Goal: Transaction & Acquisition: Purchase product/service

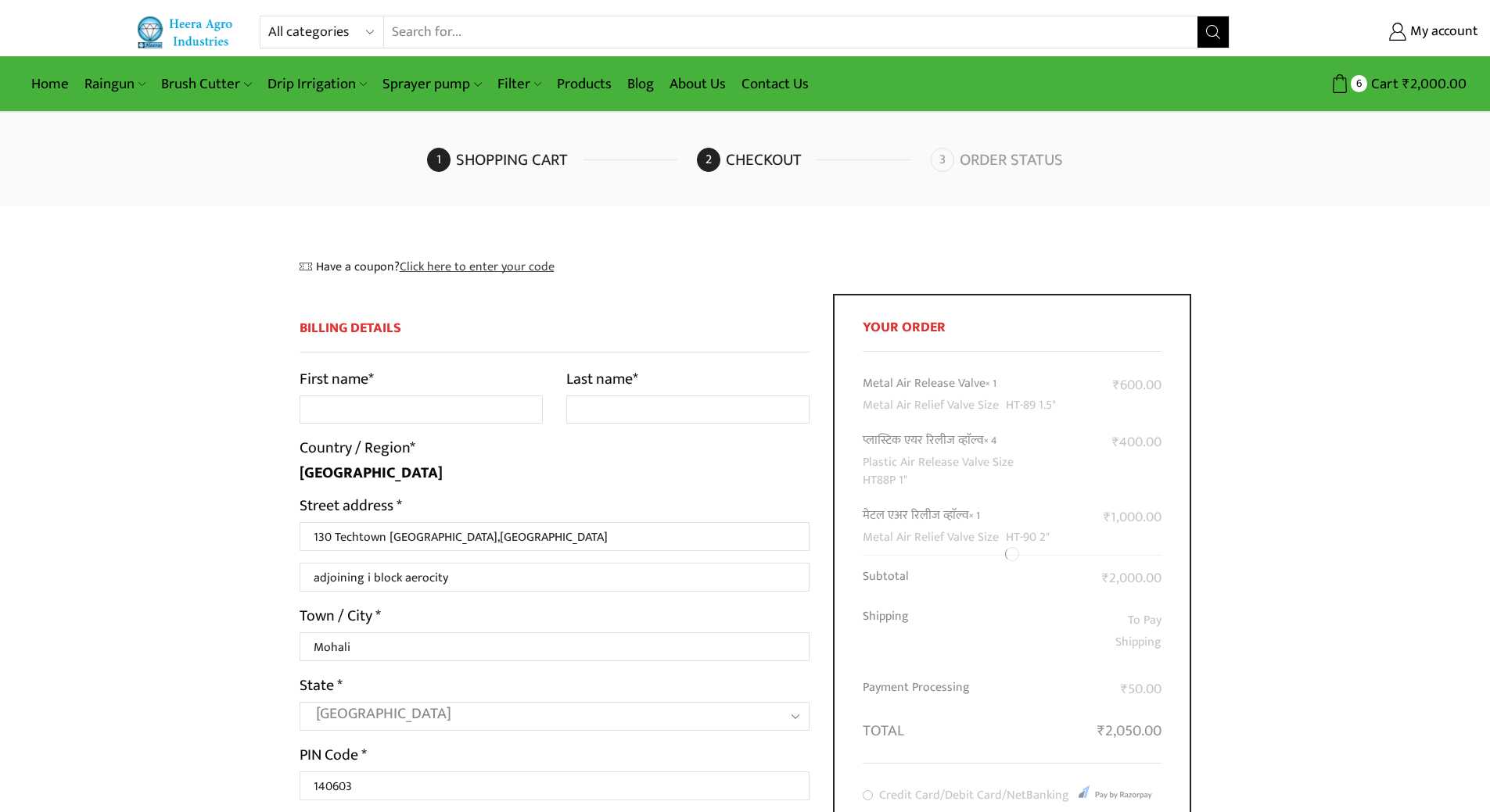
select select "PB"
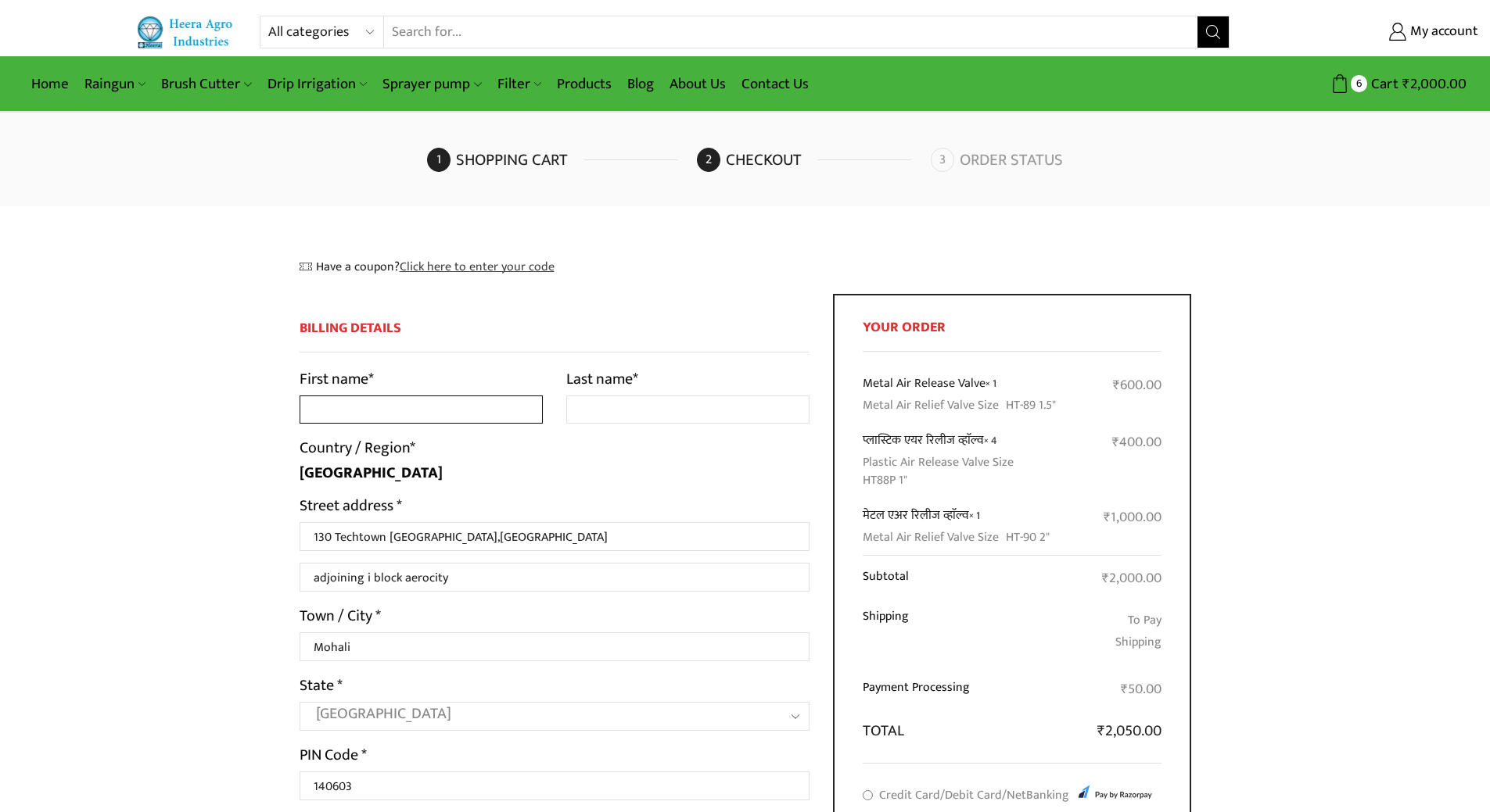
click at [341, 410] on input "First name *" at bounding box center [421, 410] width 243 height 29
type input "Jarnail"
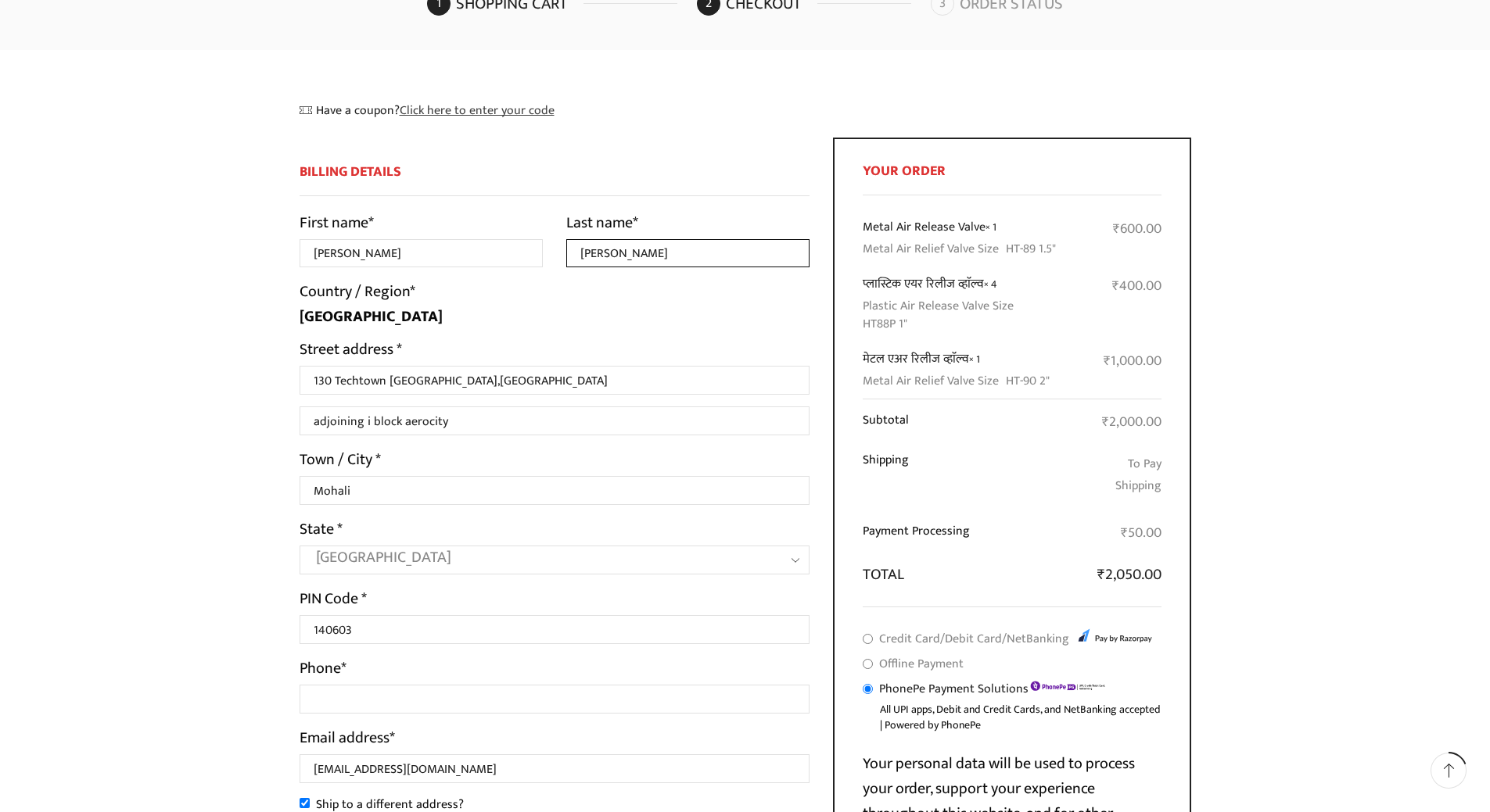
scroll to position [235, 0]
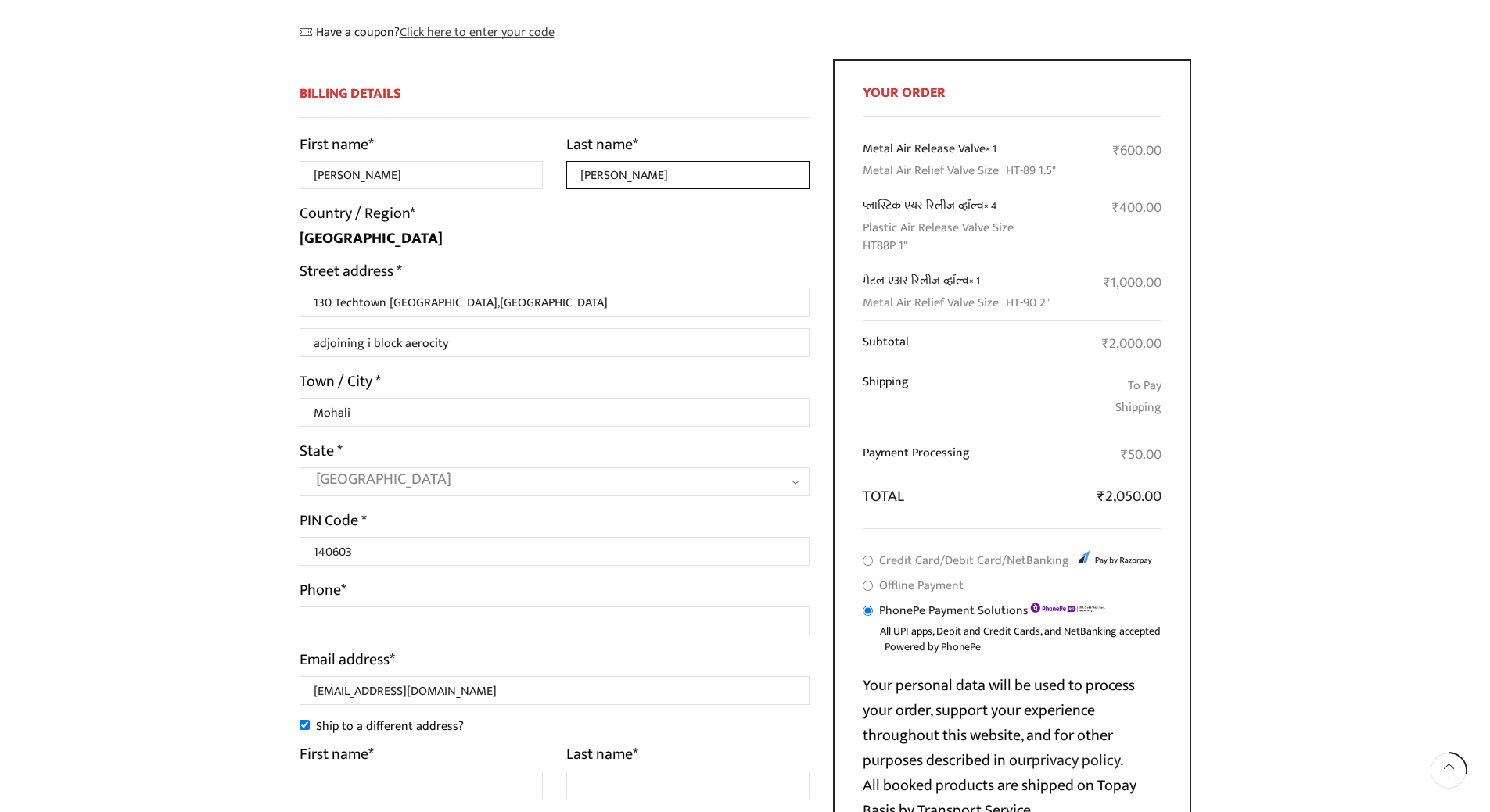
type input "Singh"
click at [869, 562] on input "Credit Card/Debit Card/NetBanking" at bounding box center [868, 560] width 10 height 10
radio input "true"
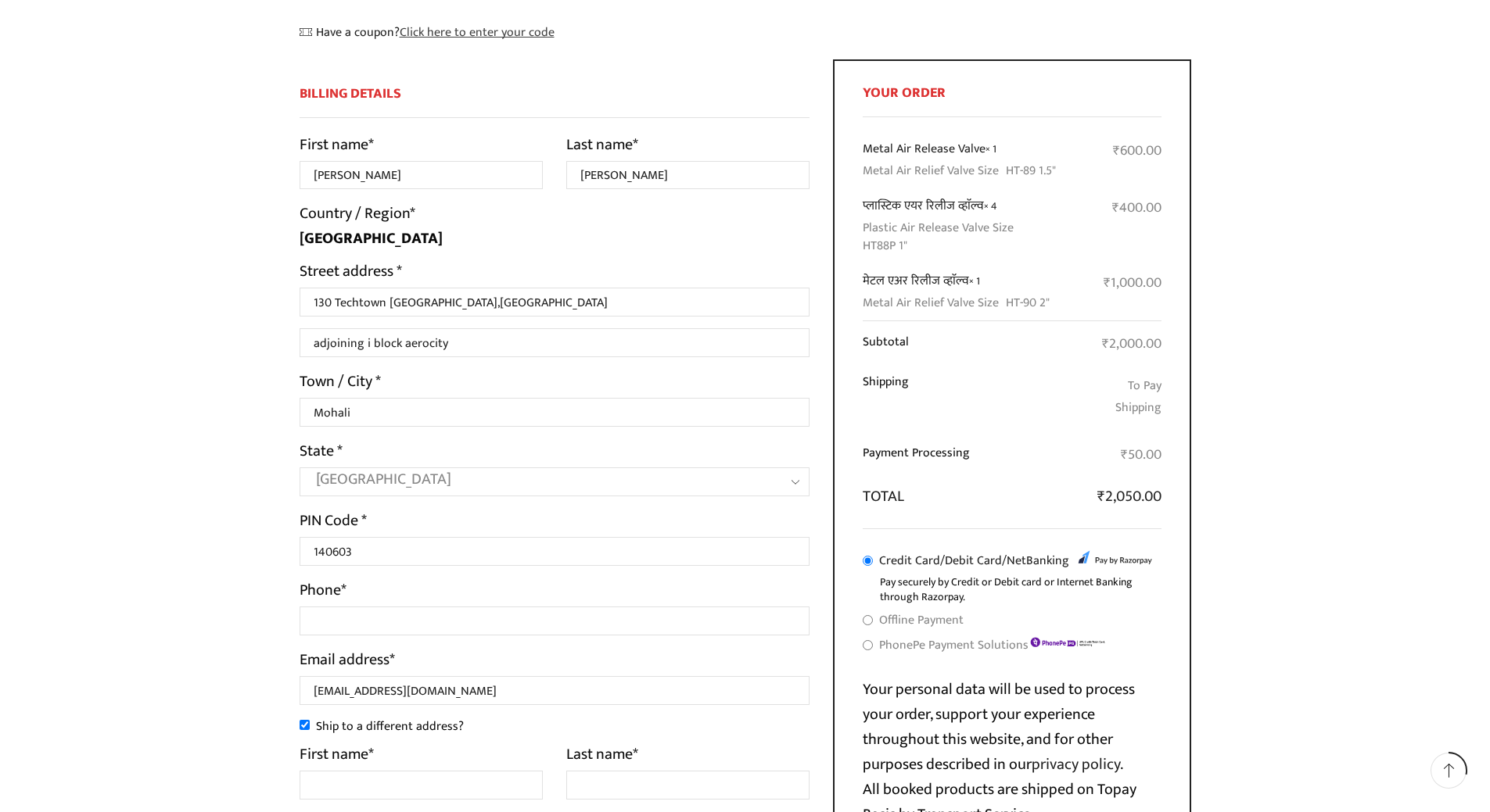
click at [869, 621] on input "Offline Payment" at bounding box center [868, 620] width 10 height 10
radio input "true"
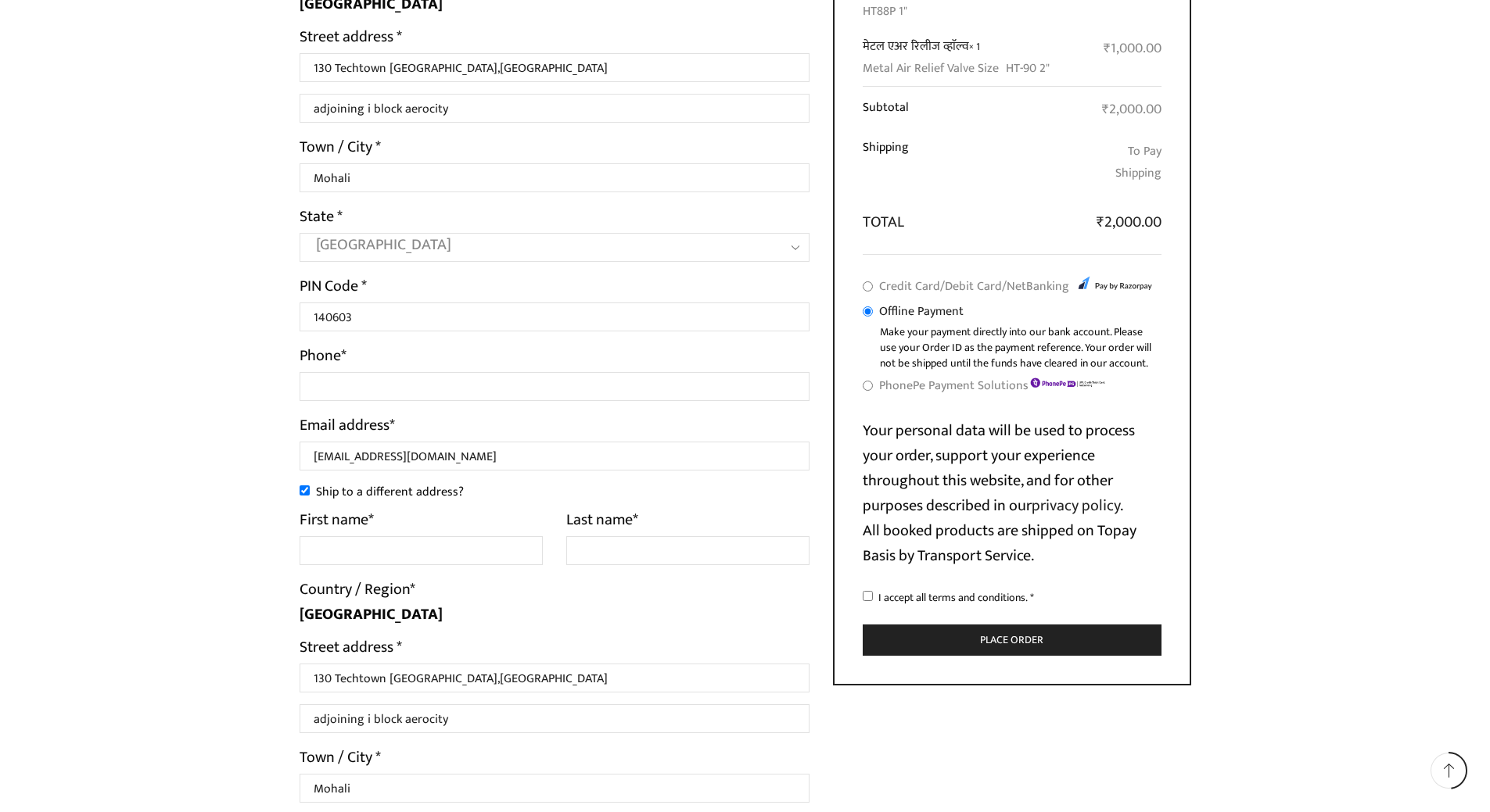
scroll to position [547, 0]
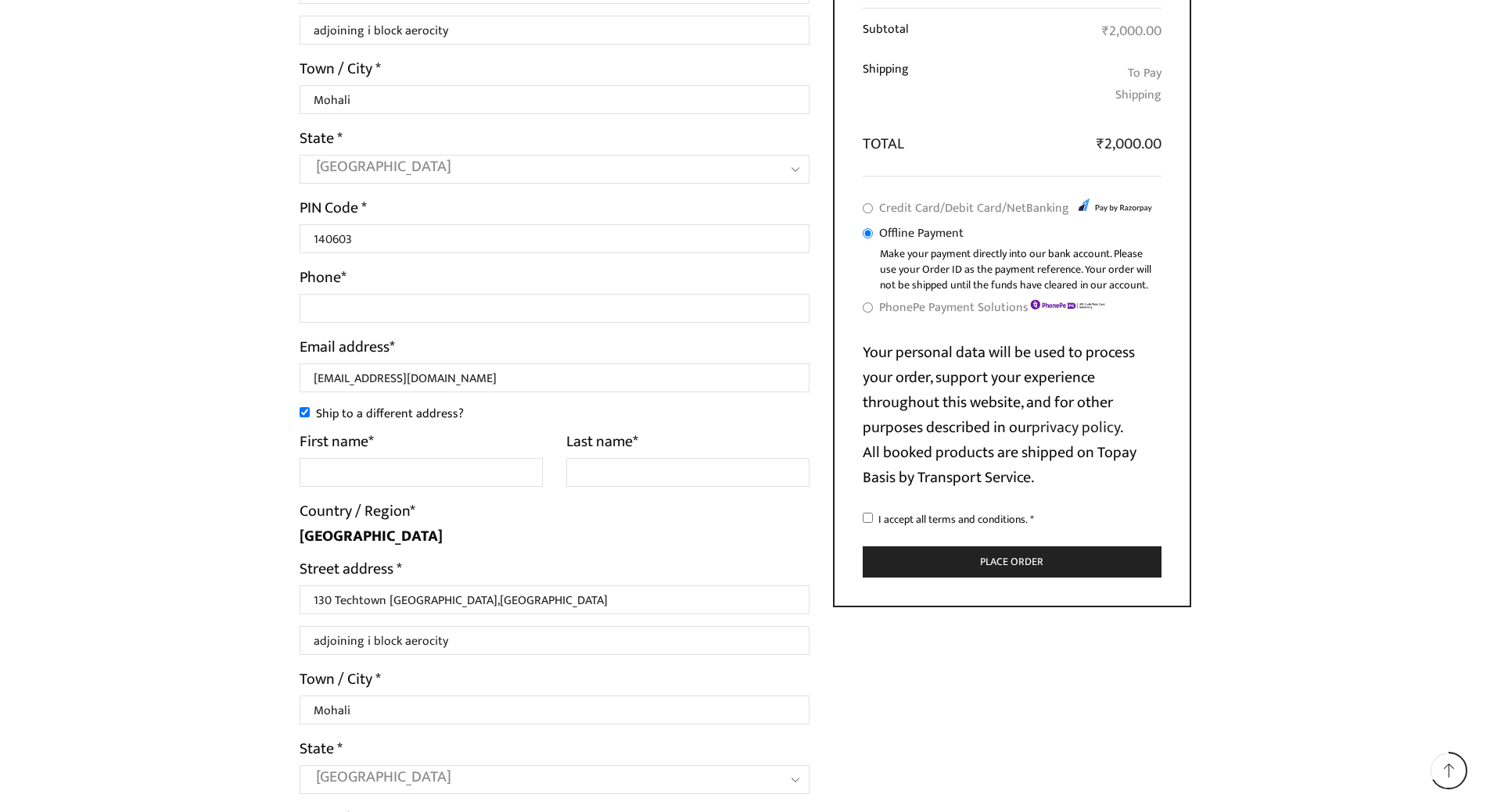
click at [865, 517] on input "I accept all terms and conditions. *" at bounding box center [868, 517] width 10 height 10
checkbox input "true"
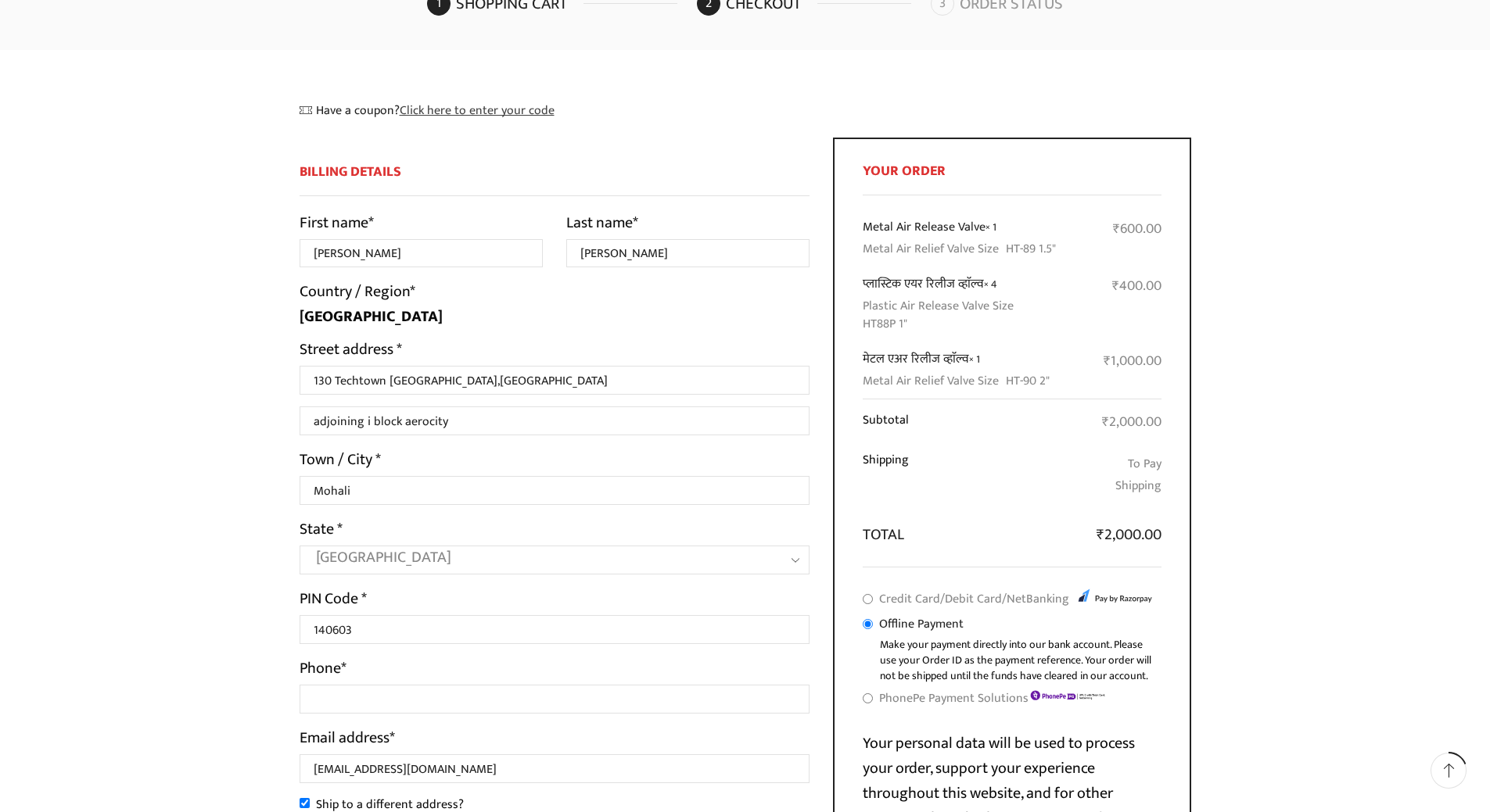
scroll to position [703, 0]
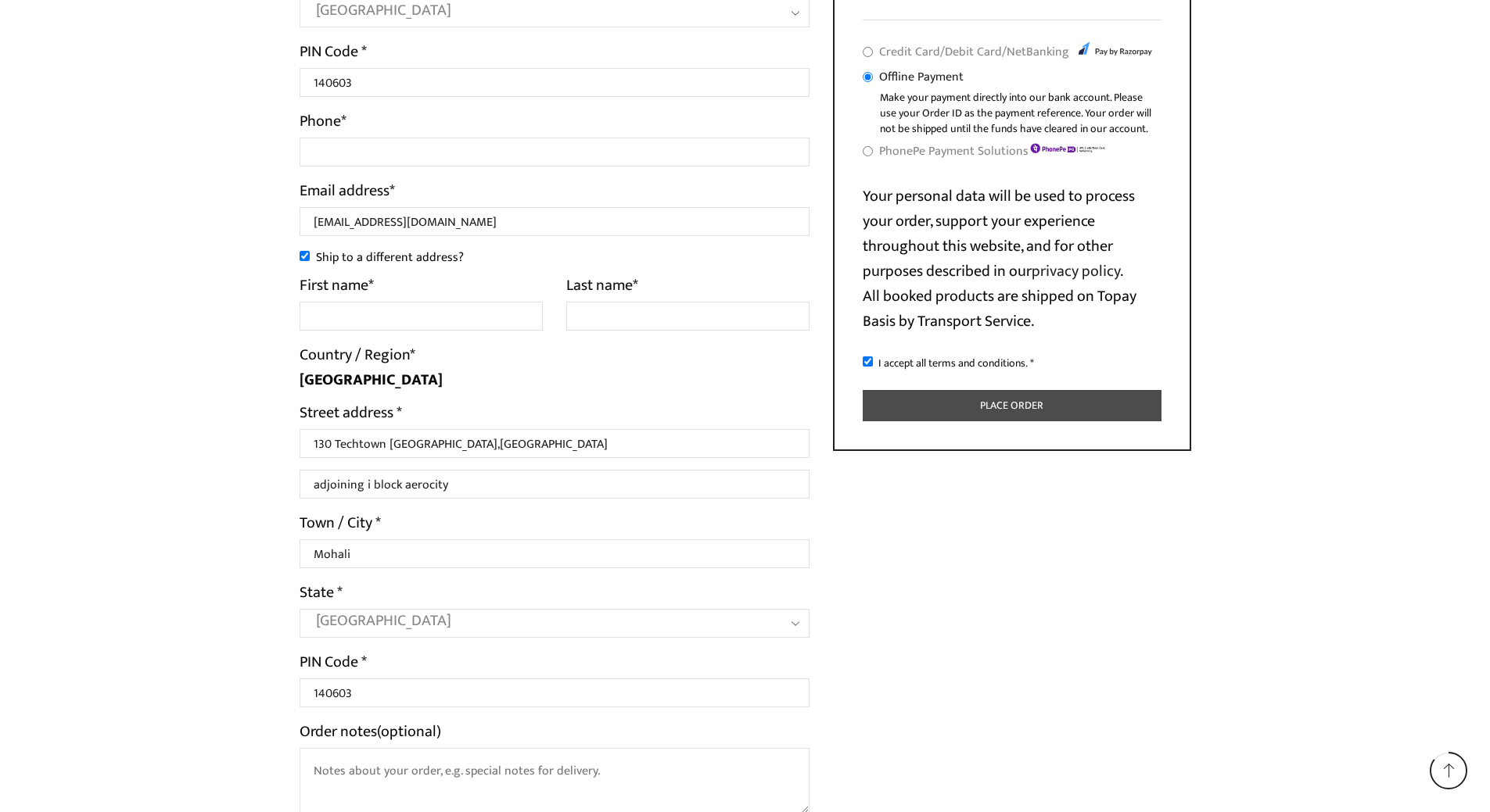
click at [993, 413] on button "Place order" at bounding box center [1012, 406] width 299 height 32
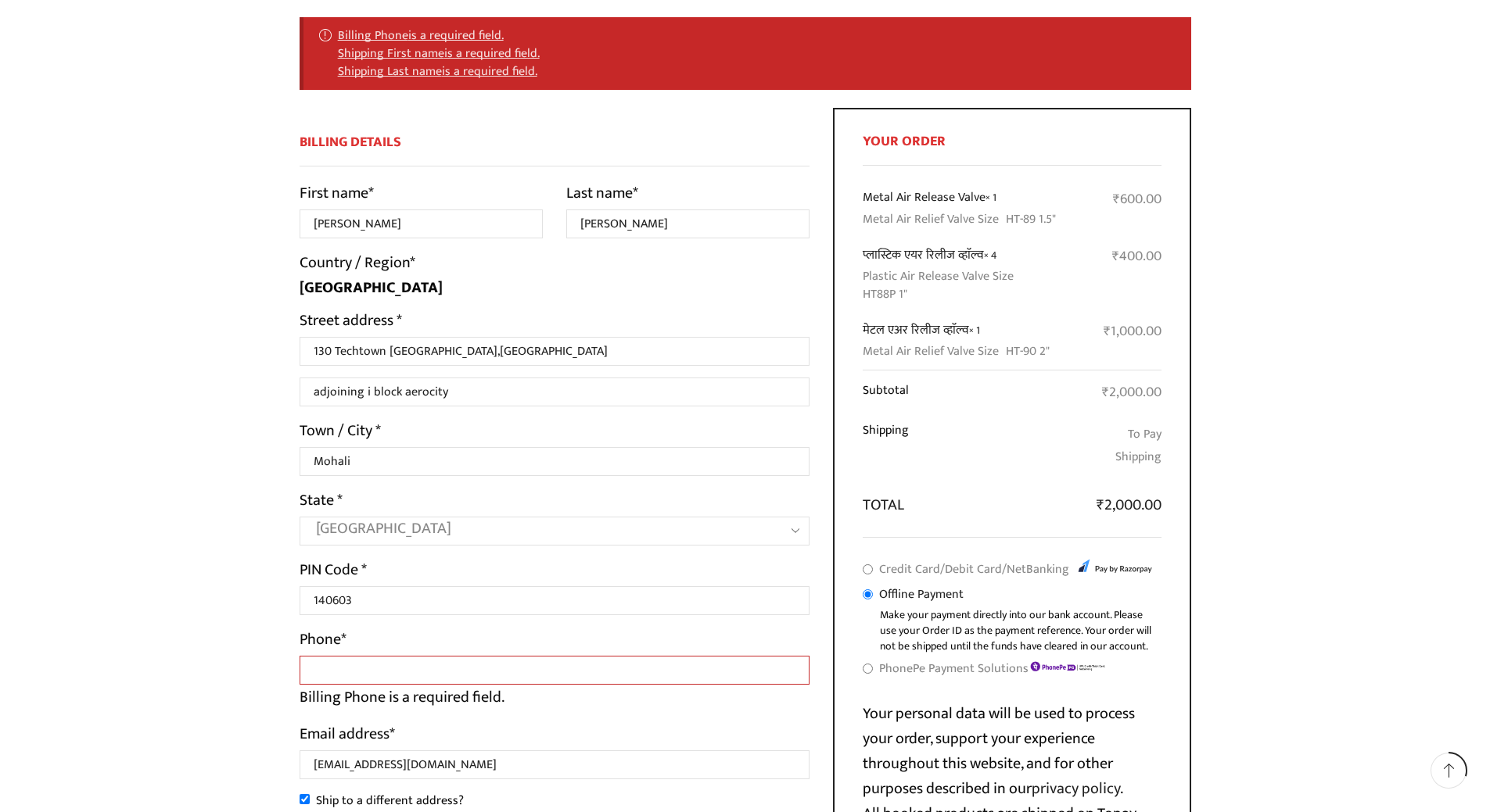
scroll to position [388, 0]
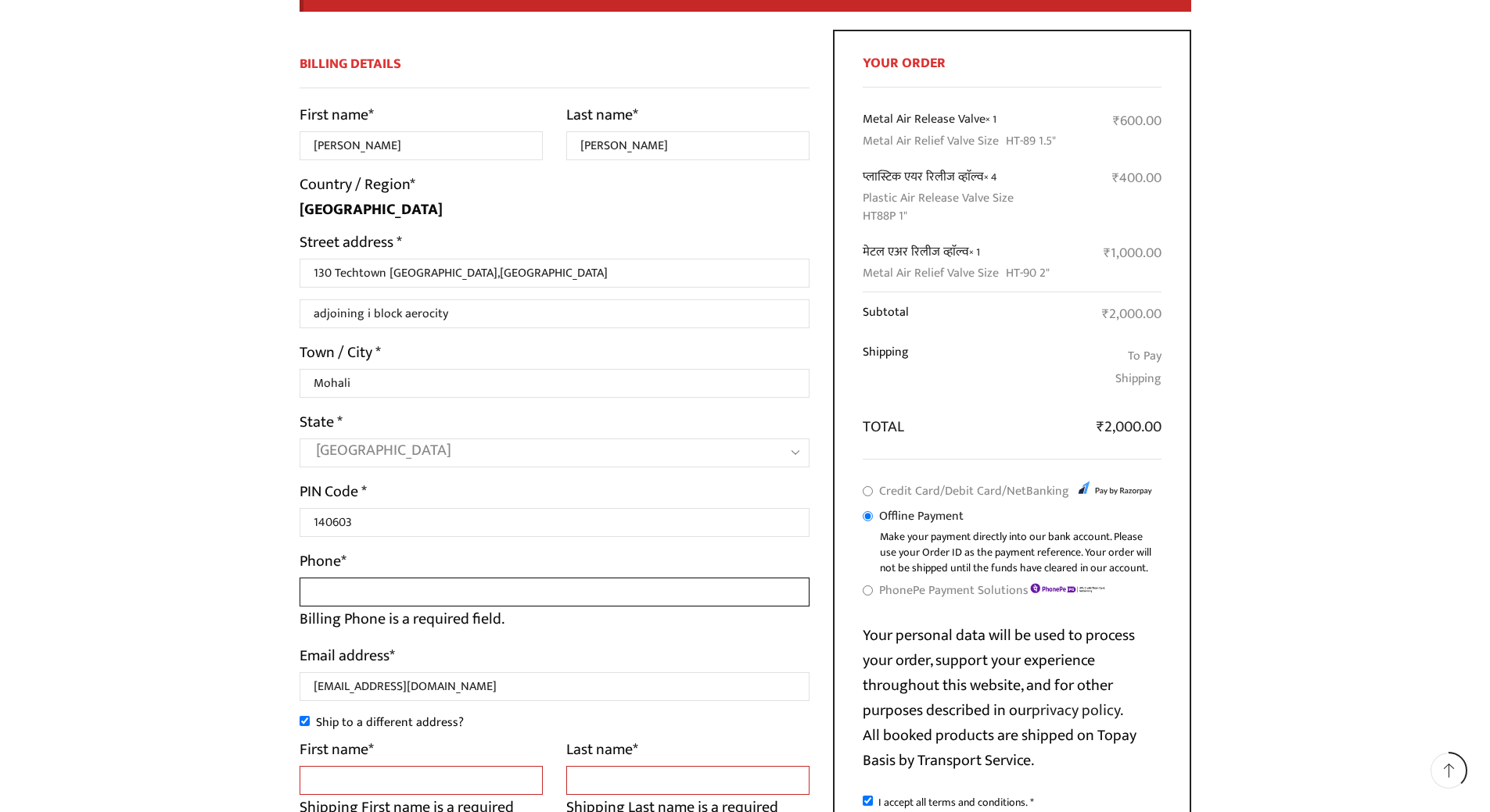
click at [369, 600] on input "Phone *" at bounding box center [555, 592] width 511 height 29
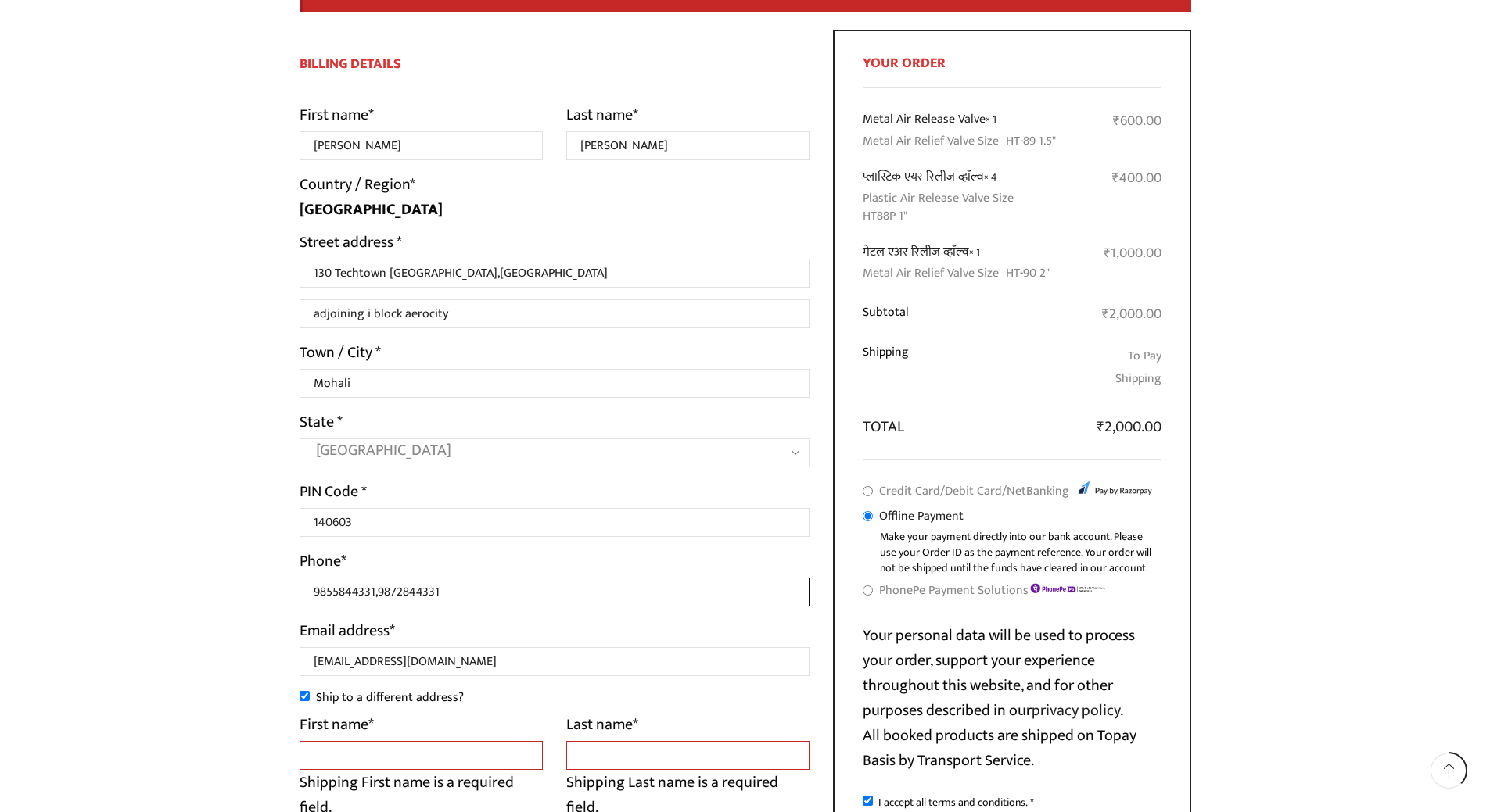
type input "9855844331,9872844331"
click at [306, 701] on input "Ship to a different address?" at bounding box center [304, 696] width 10 height 10
checkbox input "false"
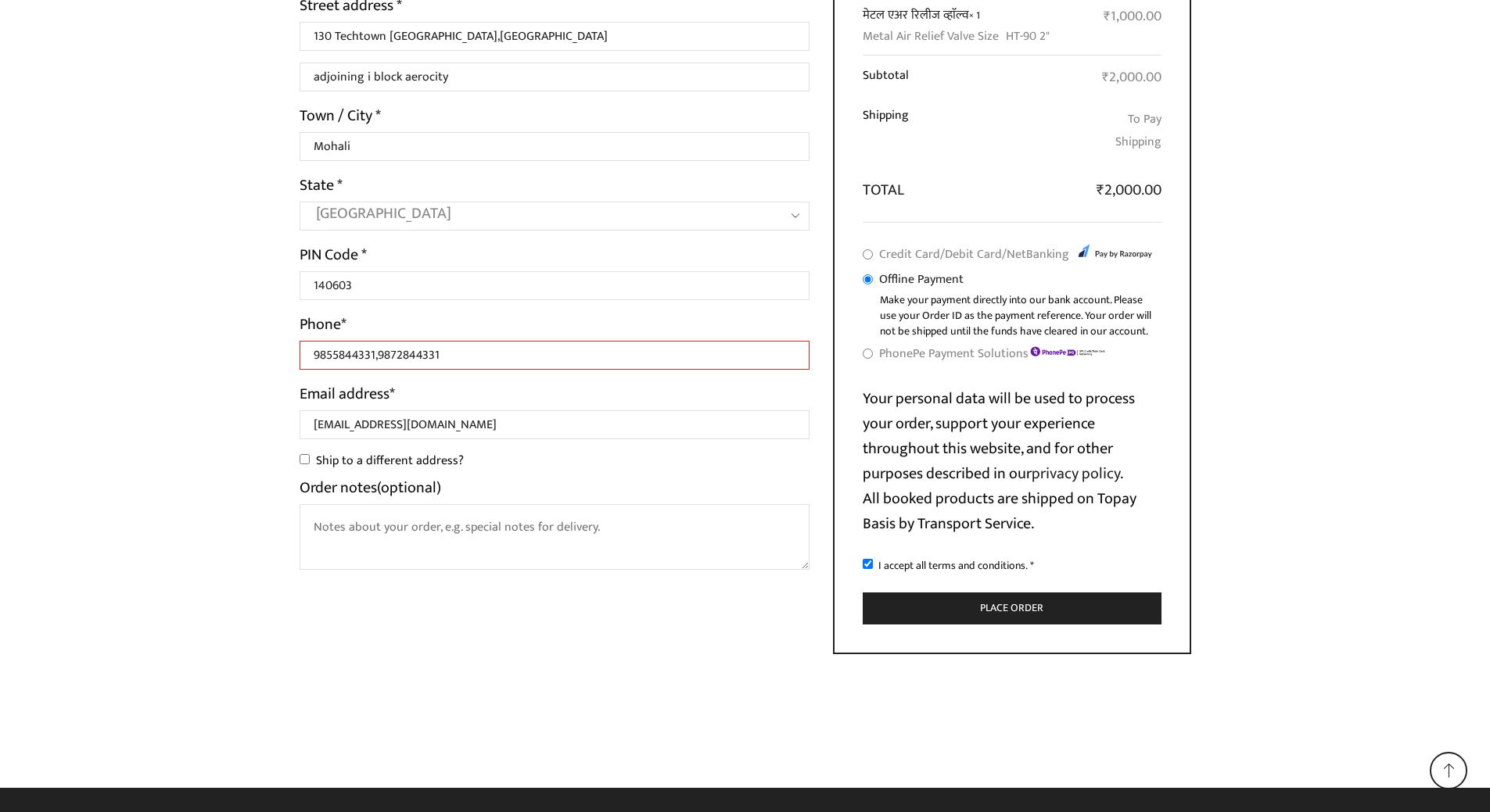
scroll to position [630, 0]
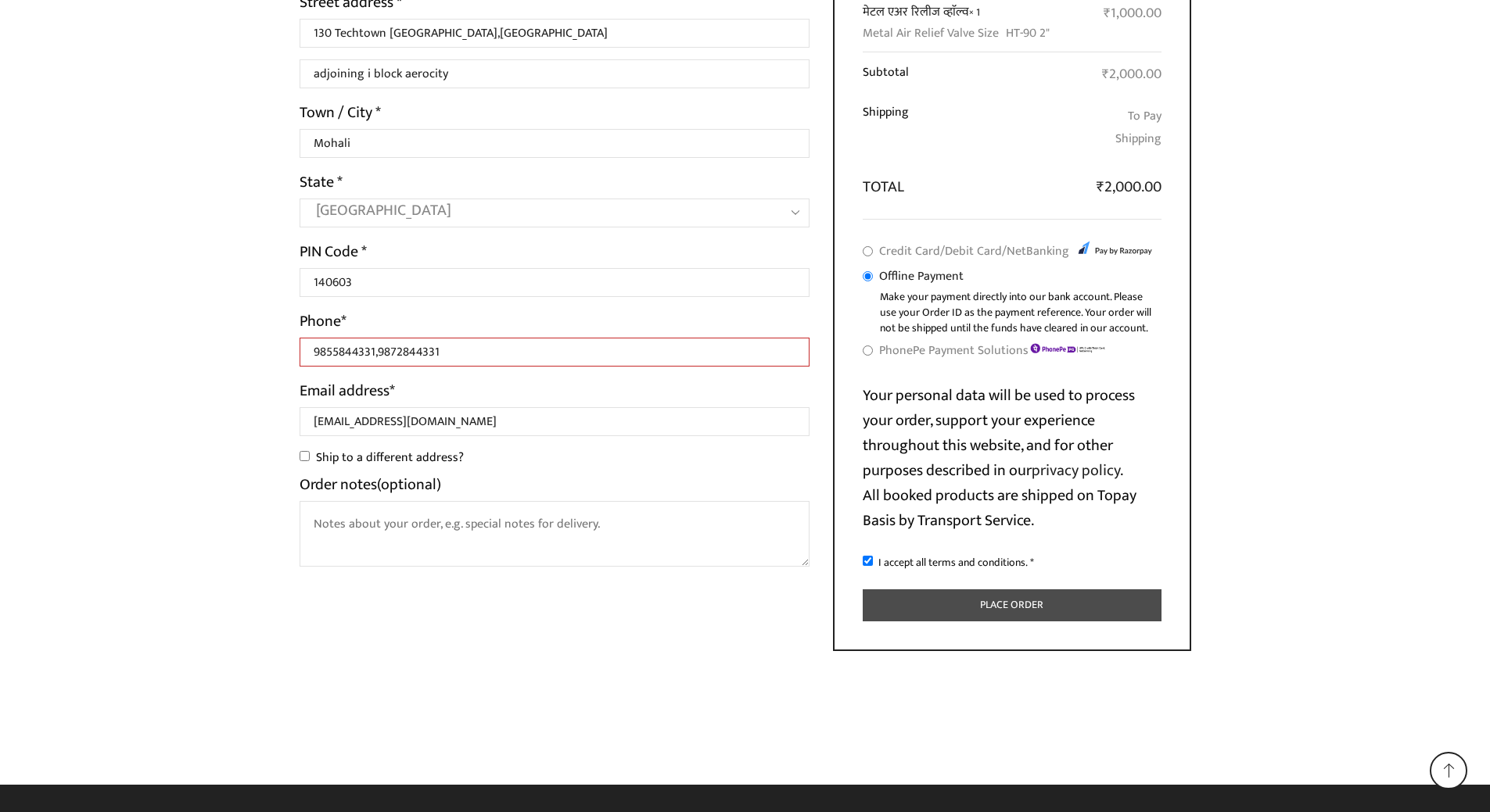
click at [1019, 605] on button "Place order" at bounding box center [1012, 605] width 299 height 32
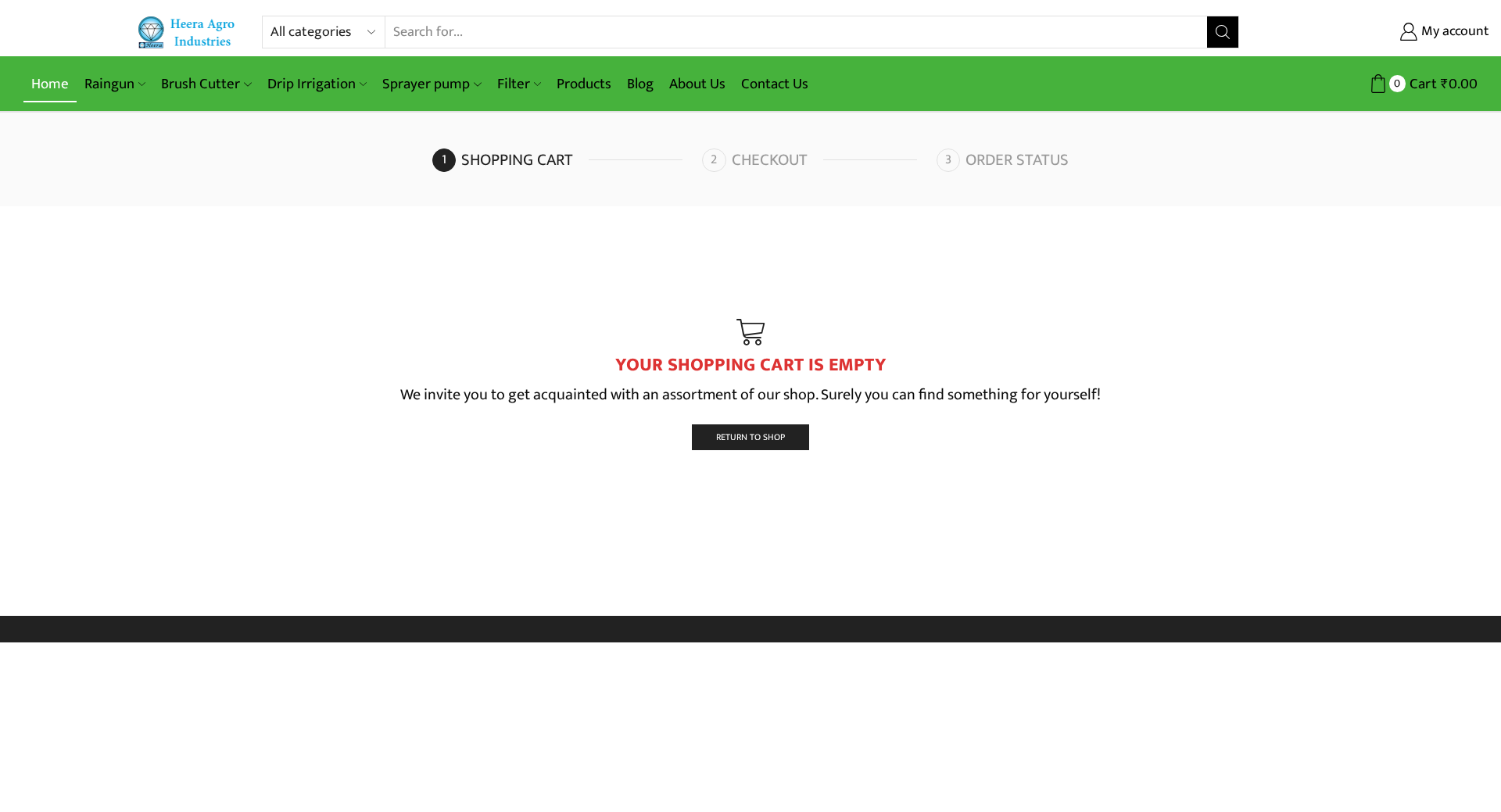
click at [41, 85] on link "Home" at bounding box center [50, 83] width 53 height 36
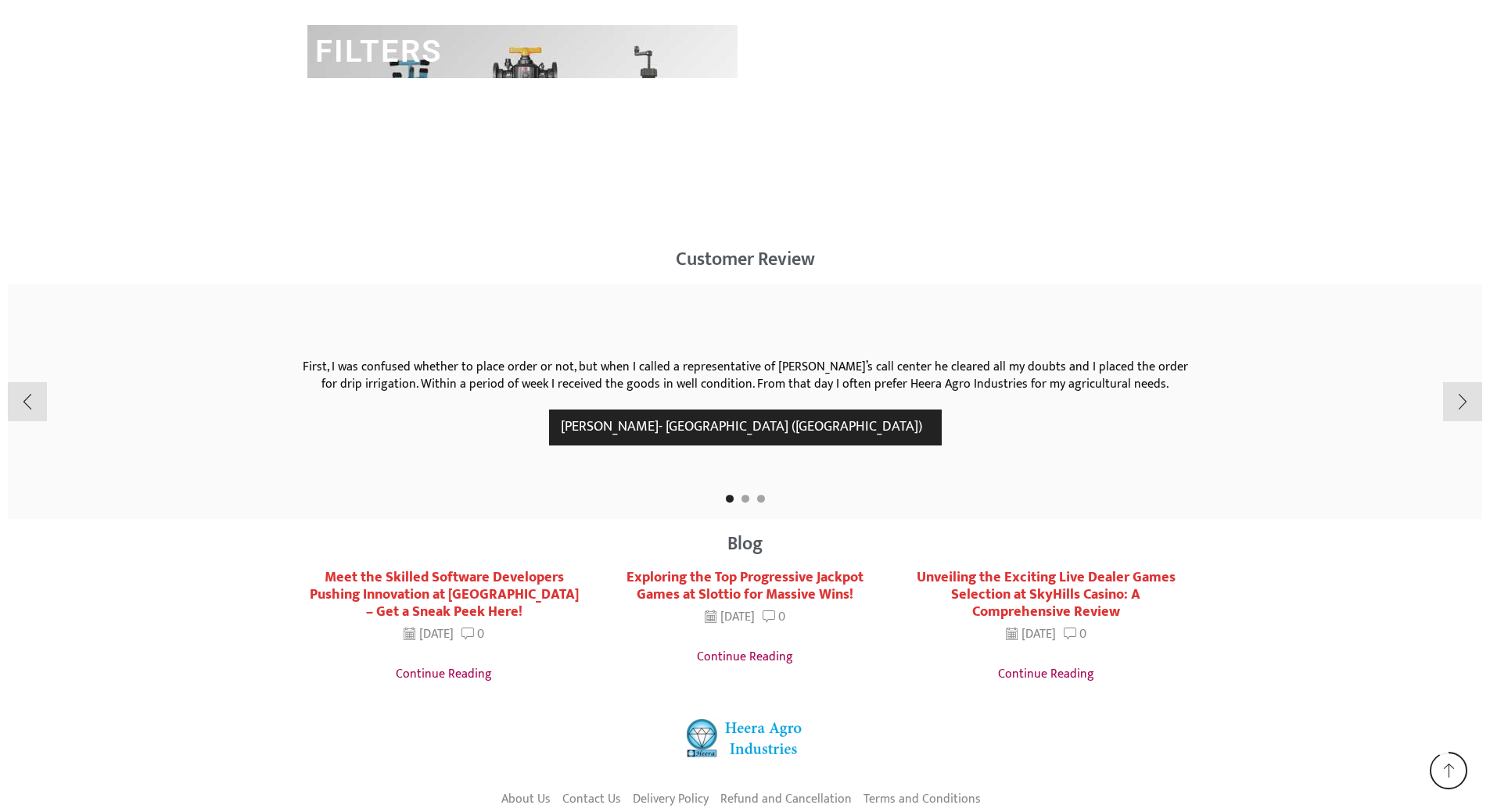
scroll to position [2580, 0]
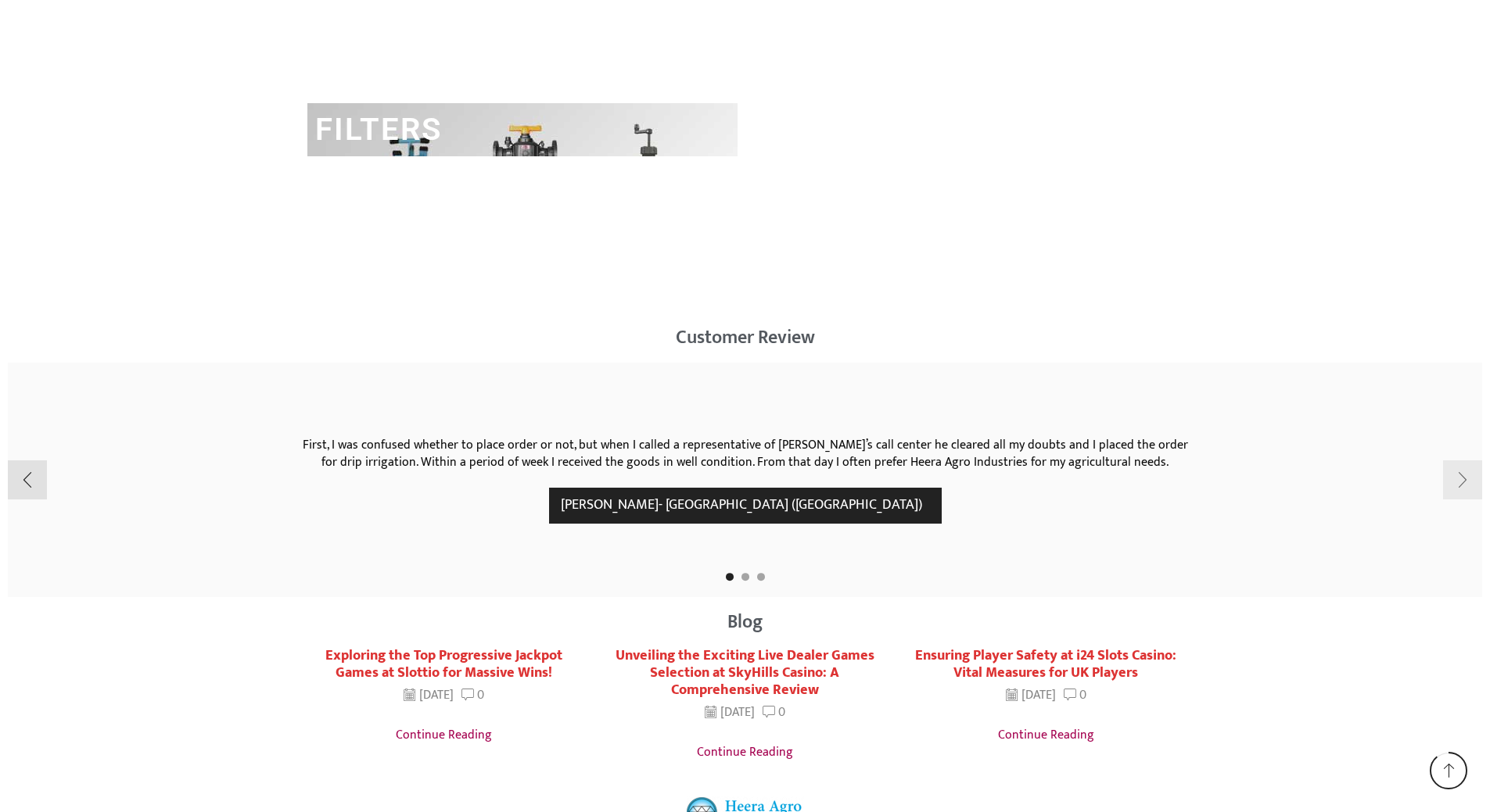
click at [1471, 482] on div "Next slide" at bounding box center [1463, 480] width 39 height 39
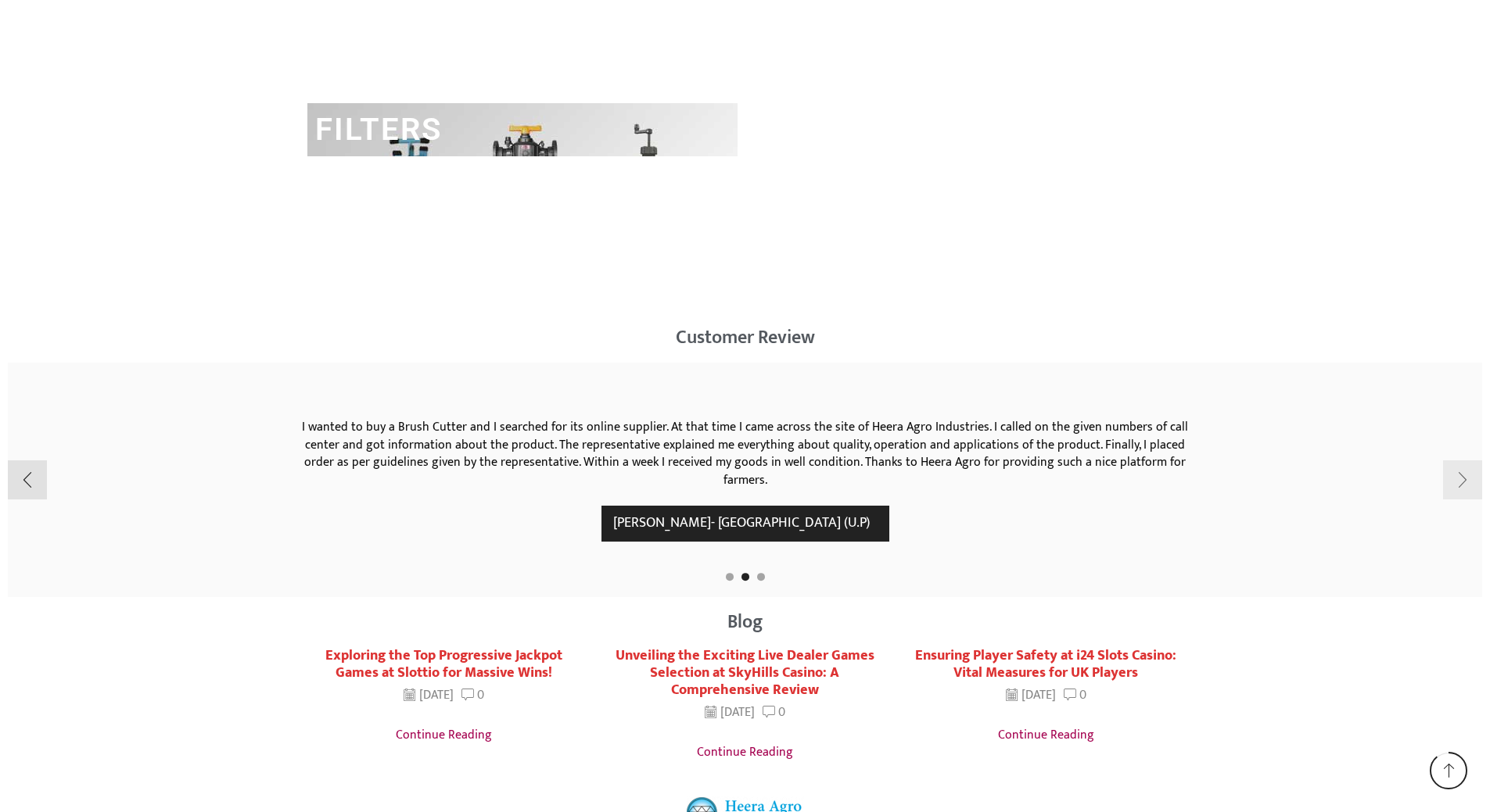
click at [1471, 482] on div "Next slide" at bounding box center [1463, 480] width 39 height 39
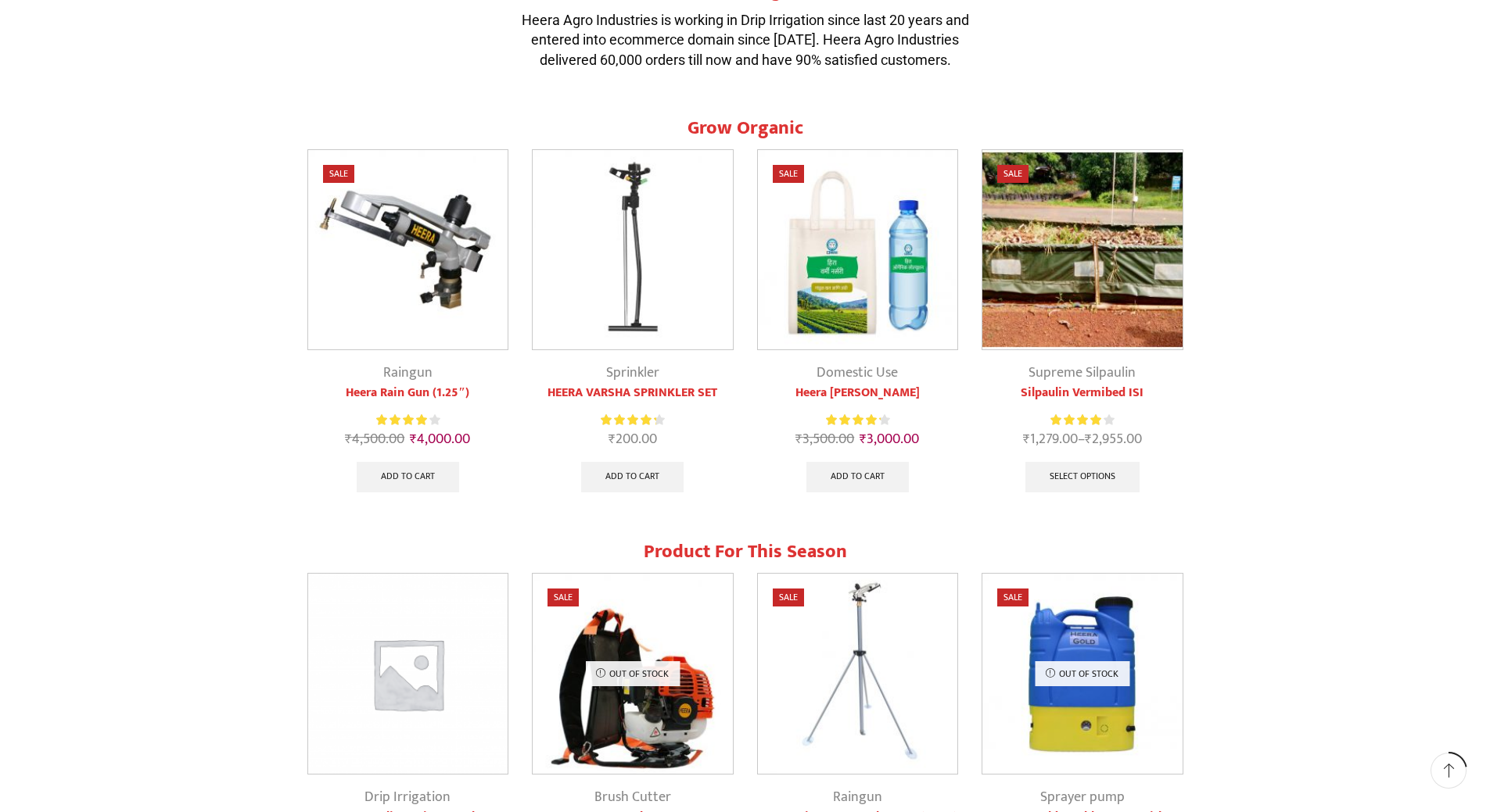
scroll to position [0, 0]
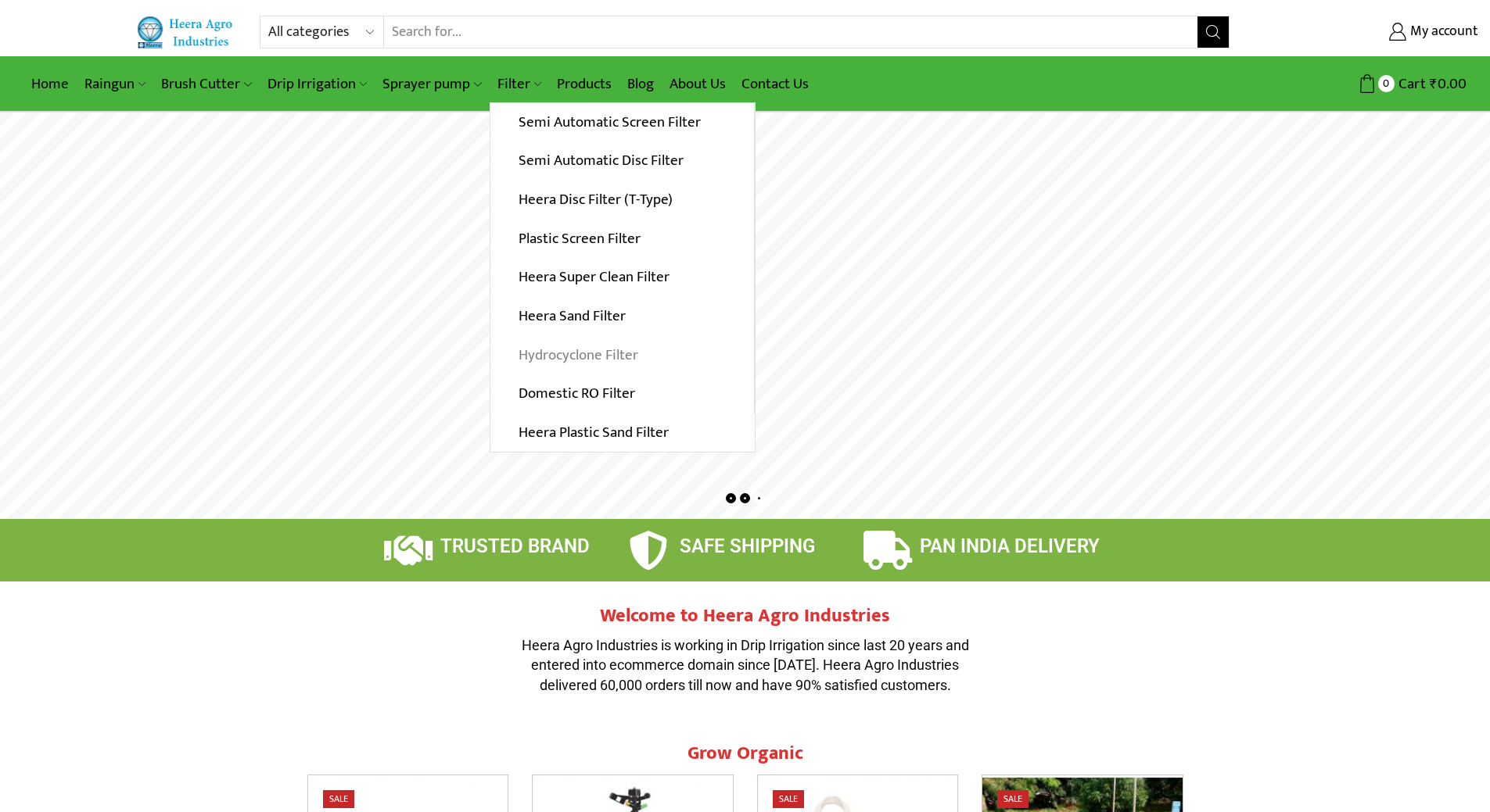
click at [521, 357] on link "Hydrocyclone Filter" at bounding box center [622, 355] width 264 height 39
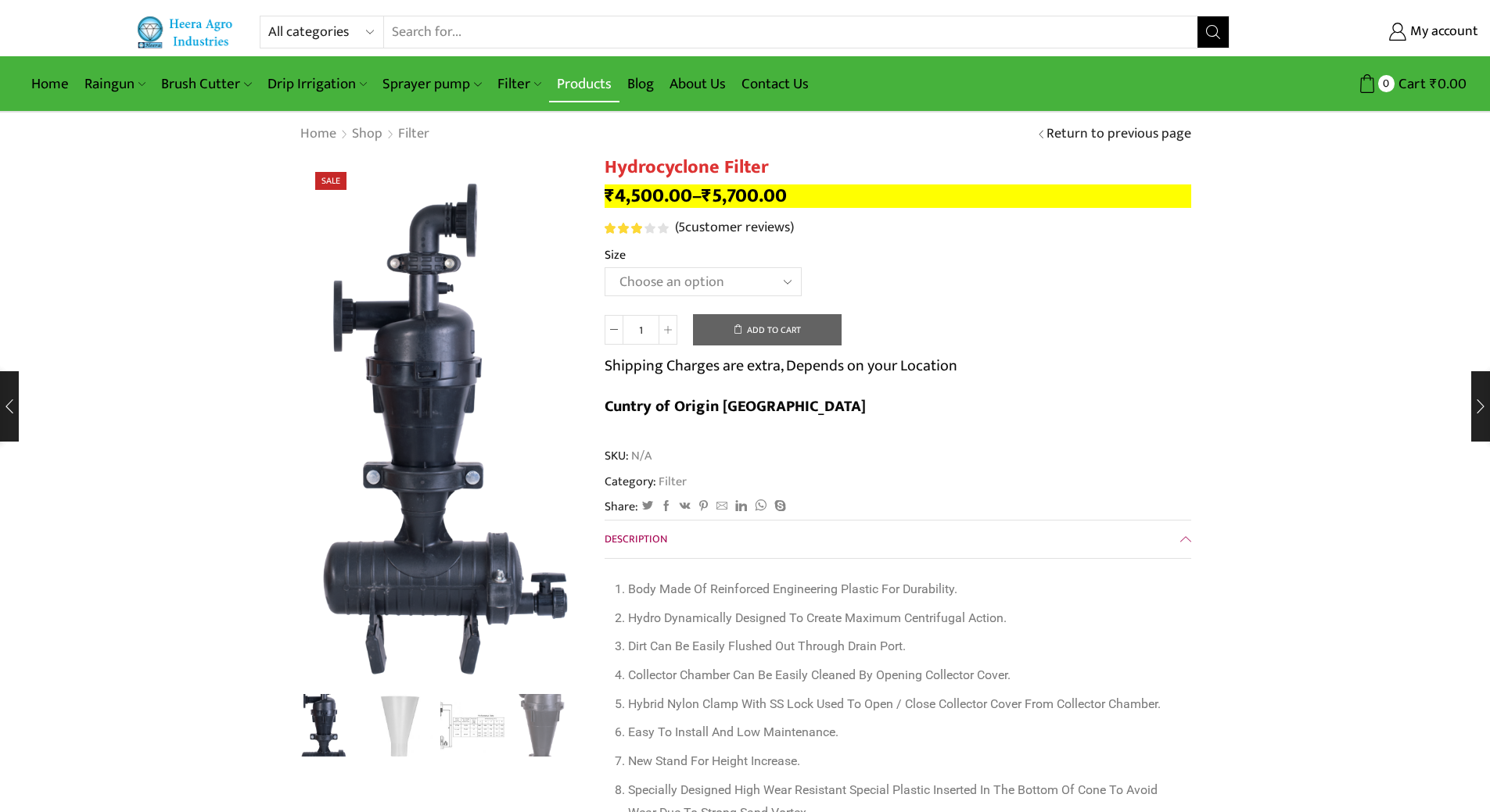
click at [584, 83] on link "Products" at bounding box center [584, 83] width 70 height 36
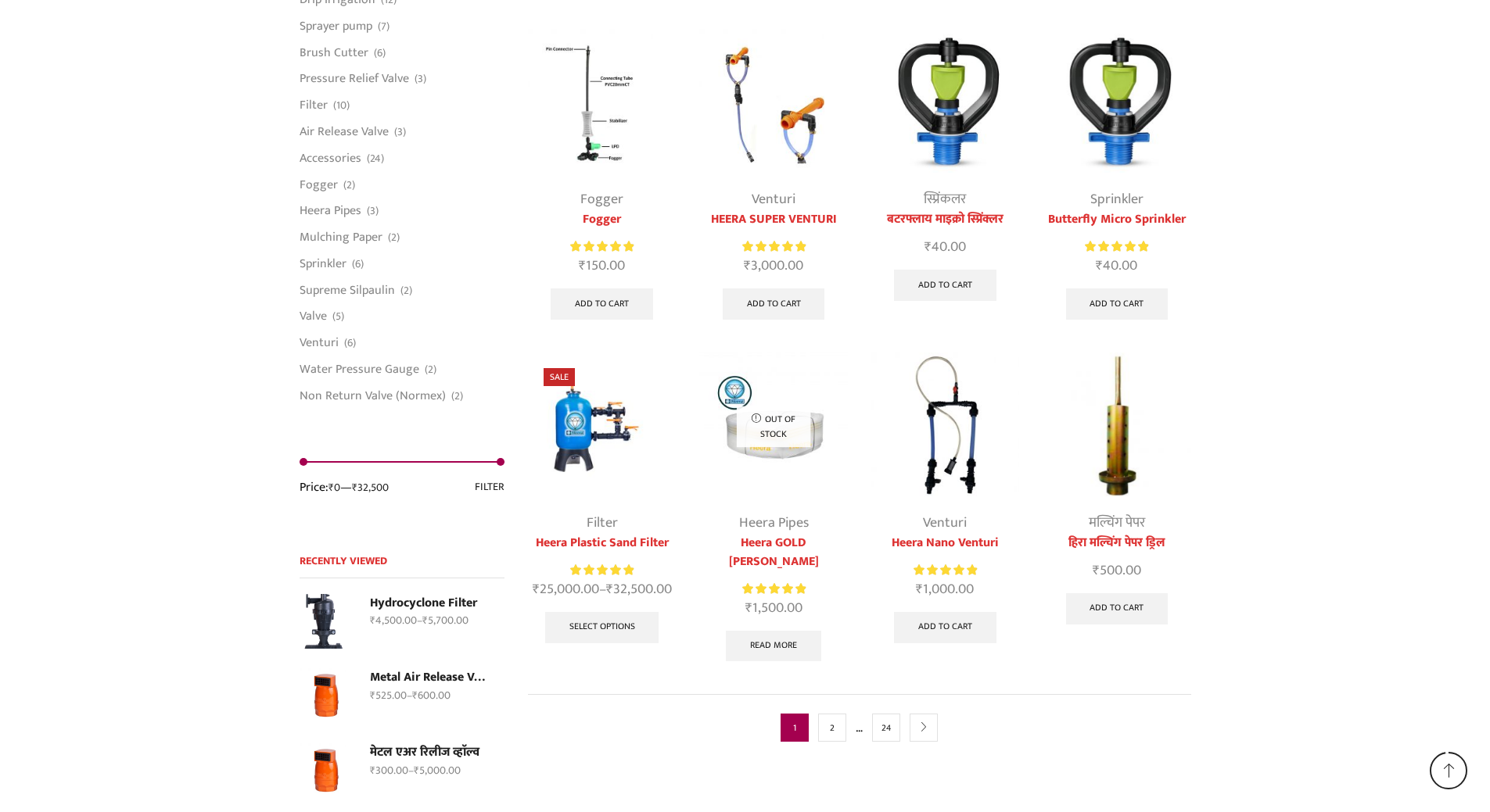
scroll to position [3805, 0]
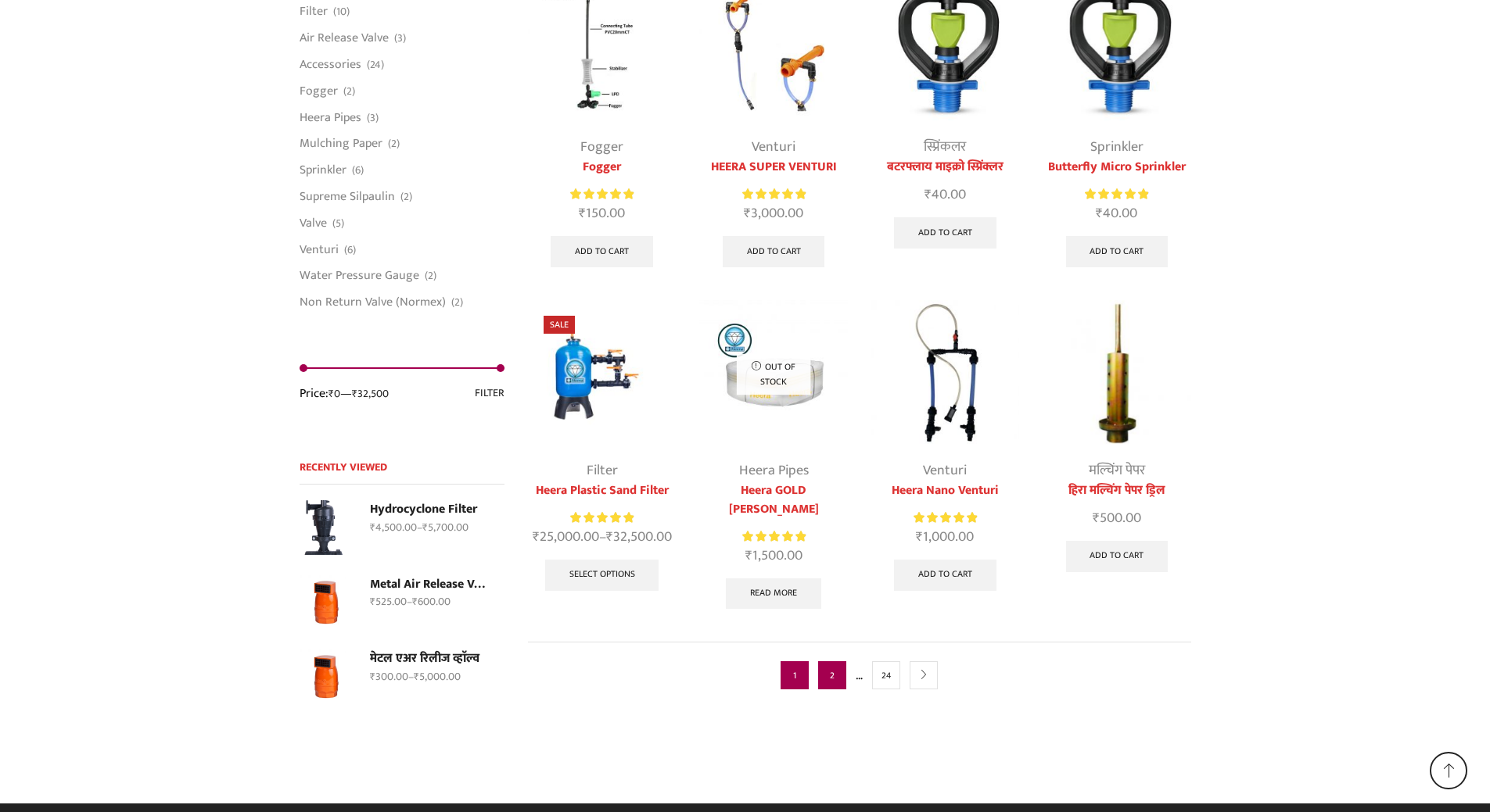
click at [838, 662] on link "2" at bounding box center [832, 675] width 28 height 28
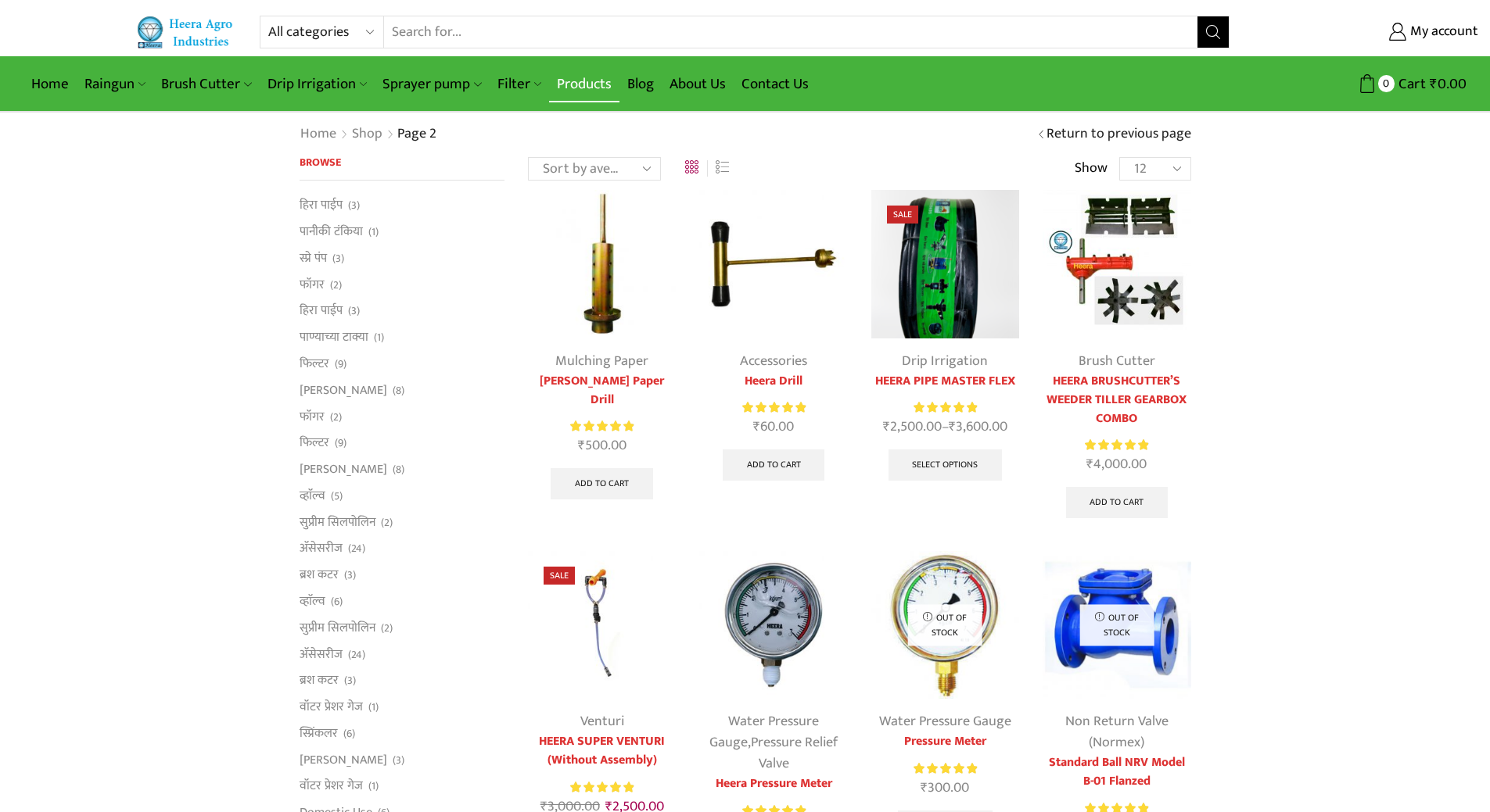
click at [564, 79] on link "Products" at bounding box center [584, 83] width 70 height 36
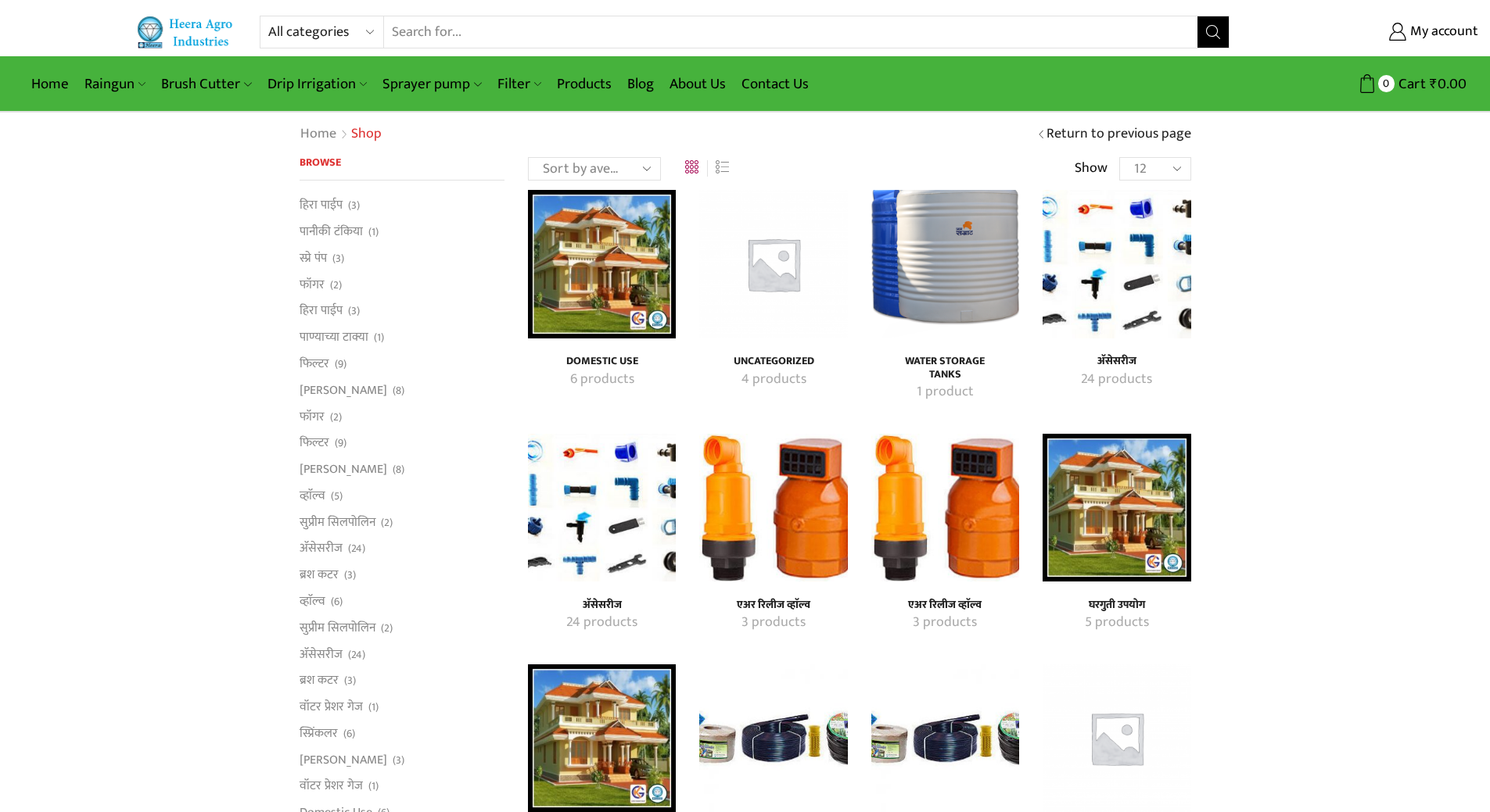
click at [1110, 245] on img "Visit product category अ‍ॅसेसरीज" at bounding box center [1117, 264] width 148 height 148
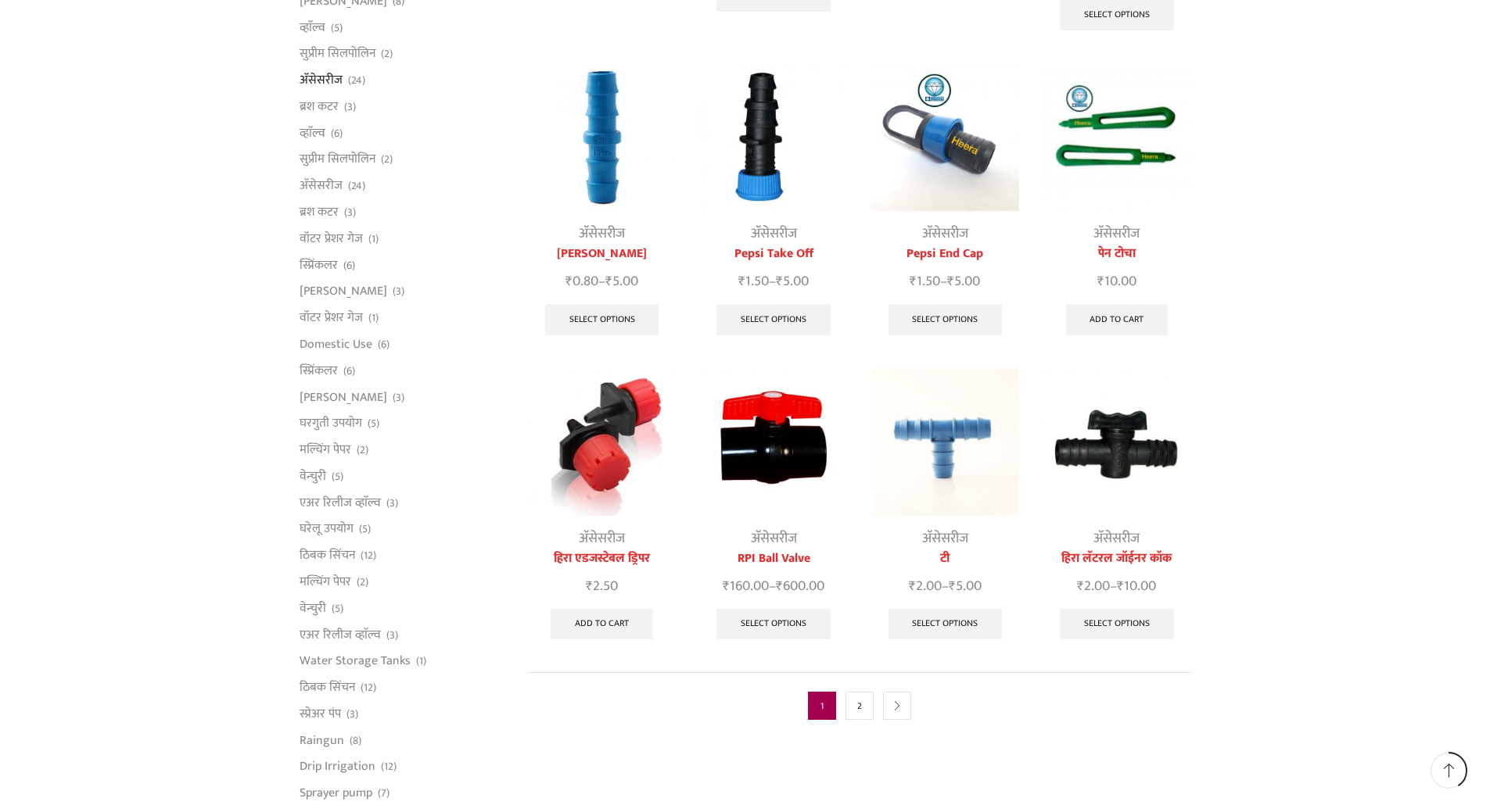
scroll to position [547, 0]
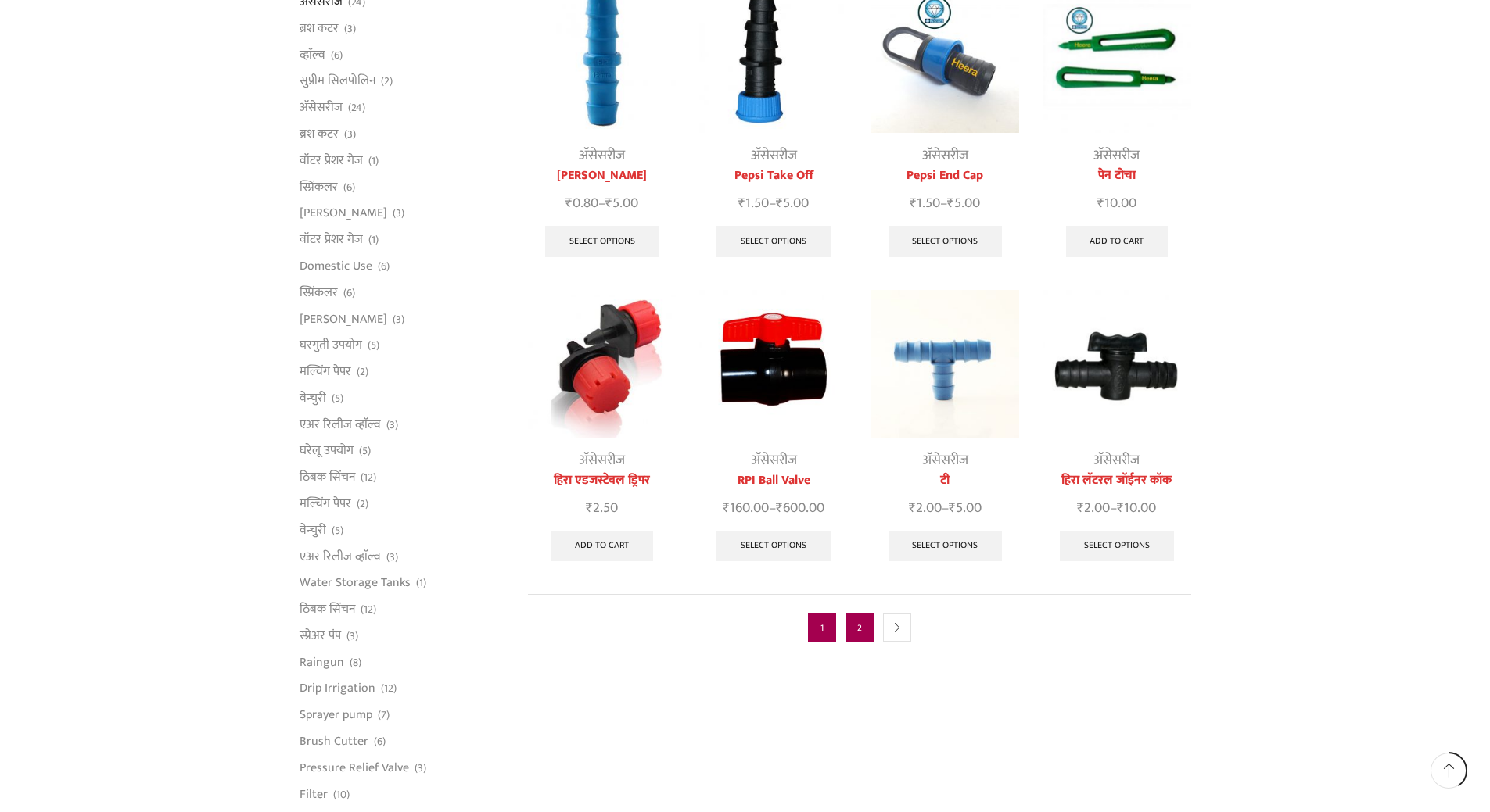
click at [866, 618] on link "2" at bounding box center [859, 628] width 28 height 28
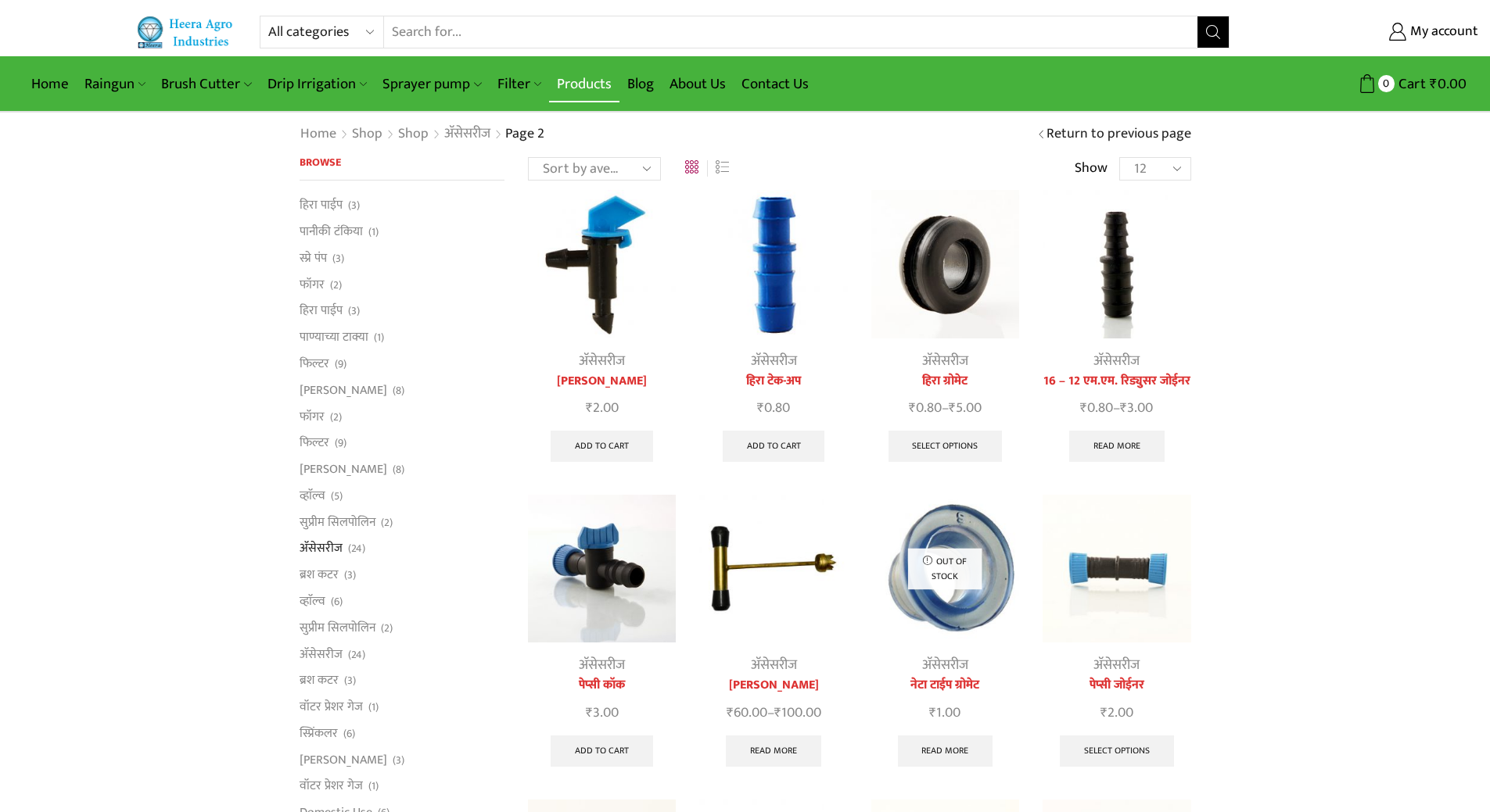
click at [579, 87] on link "Products" at bounding box center [584, 83] width 70 height 36
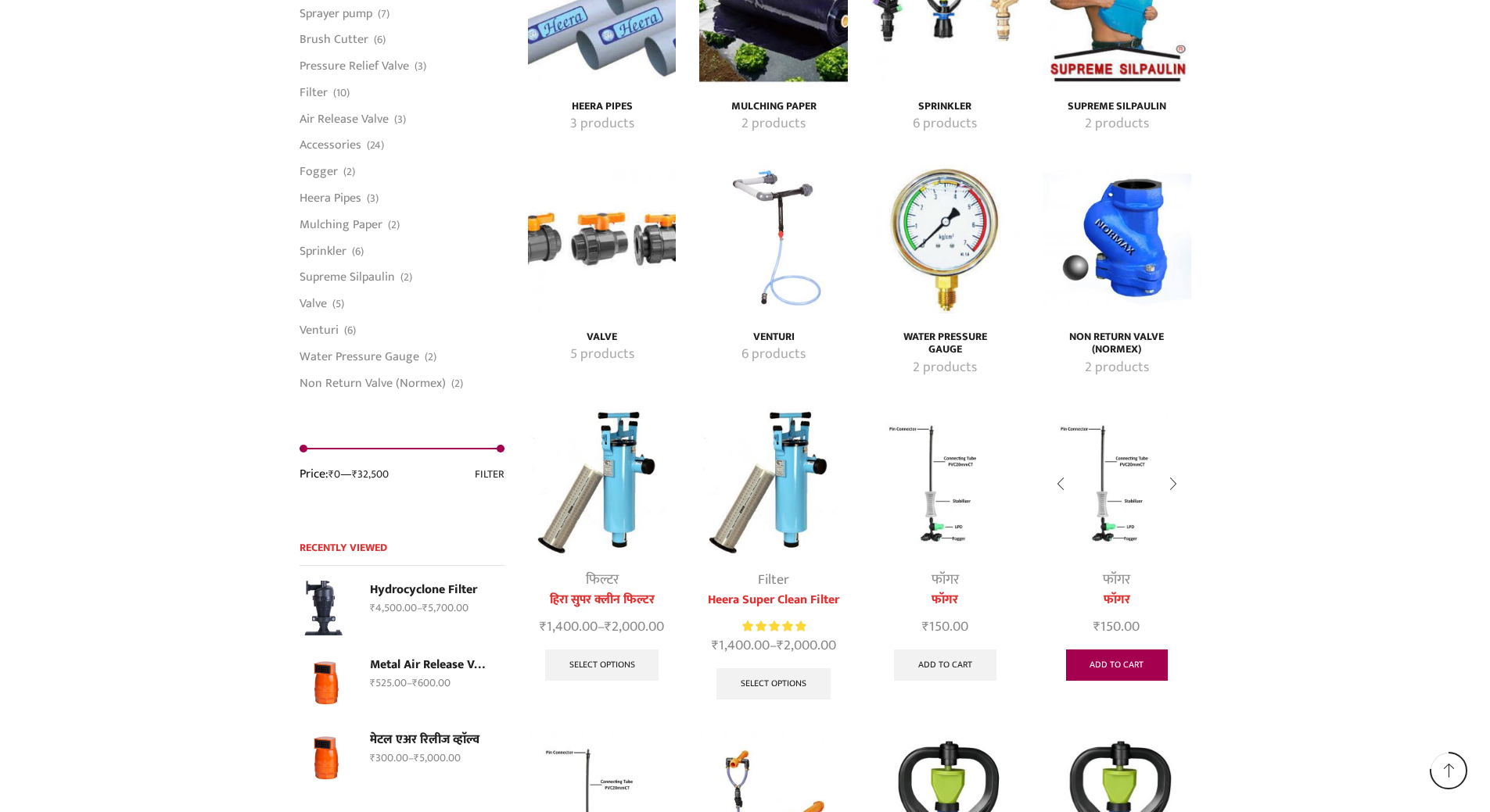
scroll to position [3127, 0]
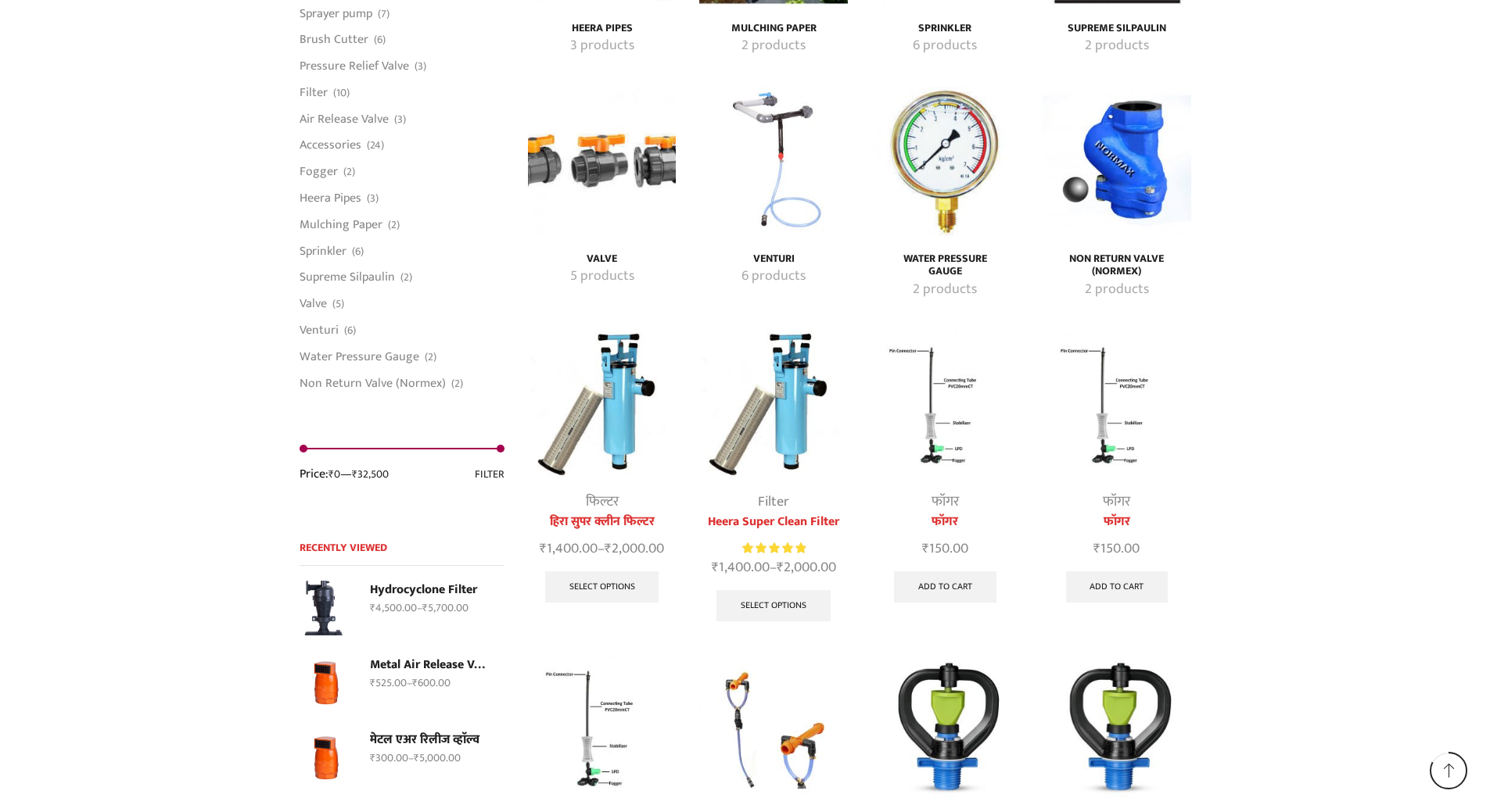
click at [928, 193] on img "Visit product category Water Pressure Gauge" at bounding box center [945, 161] width 148 height 148
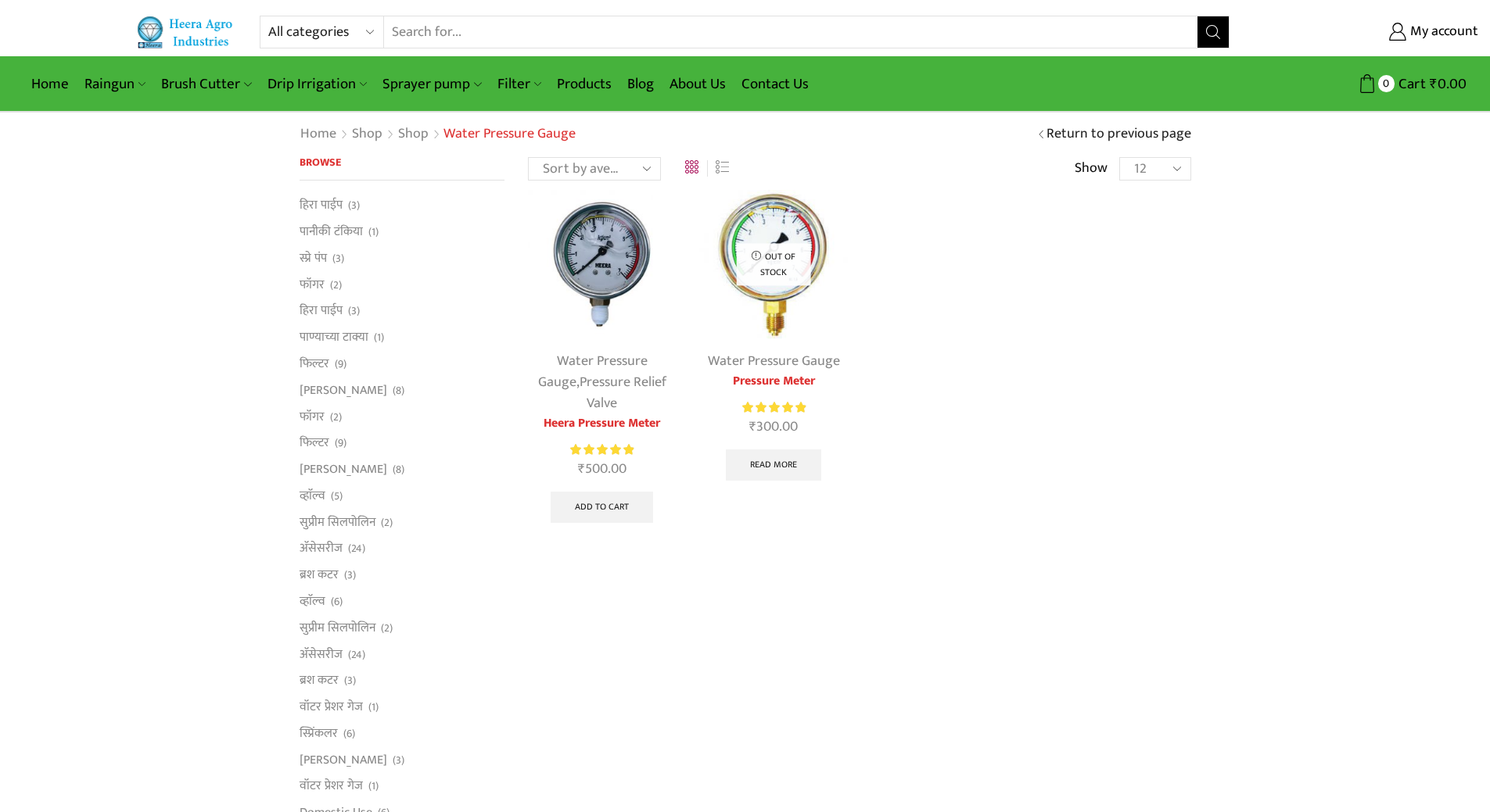
click at [768, 334] on img at bounding box center [773, 264] width 148 height 148
click at [592, 359] on link "Water Pressure Gauge" at bounding box center [592, 372] width 110 height 45
click at [608, 254] on img at bounding box center [602, 264] width 148 height 148
click at [752, 355] on link "Water Pressure Gauge" at bounding box center [773, 361] width 132 height 23
click at [584, 366] on link "Water Pressure Gauge" at bounding box center [592, 372] width 110 height 45
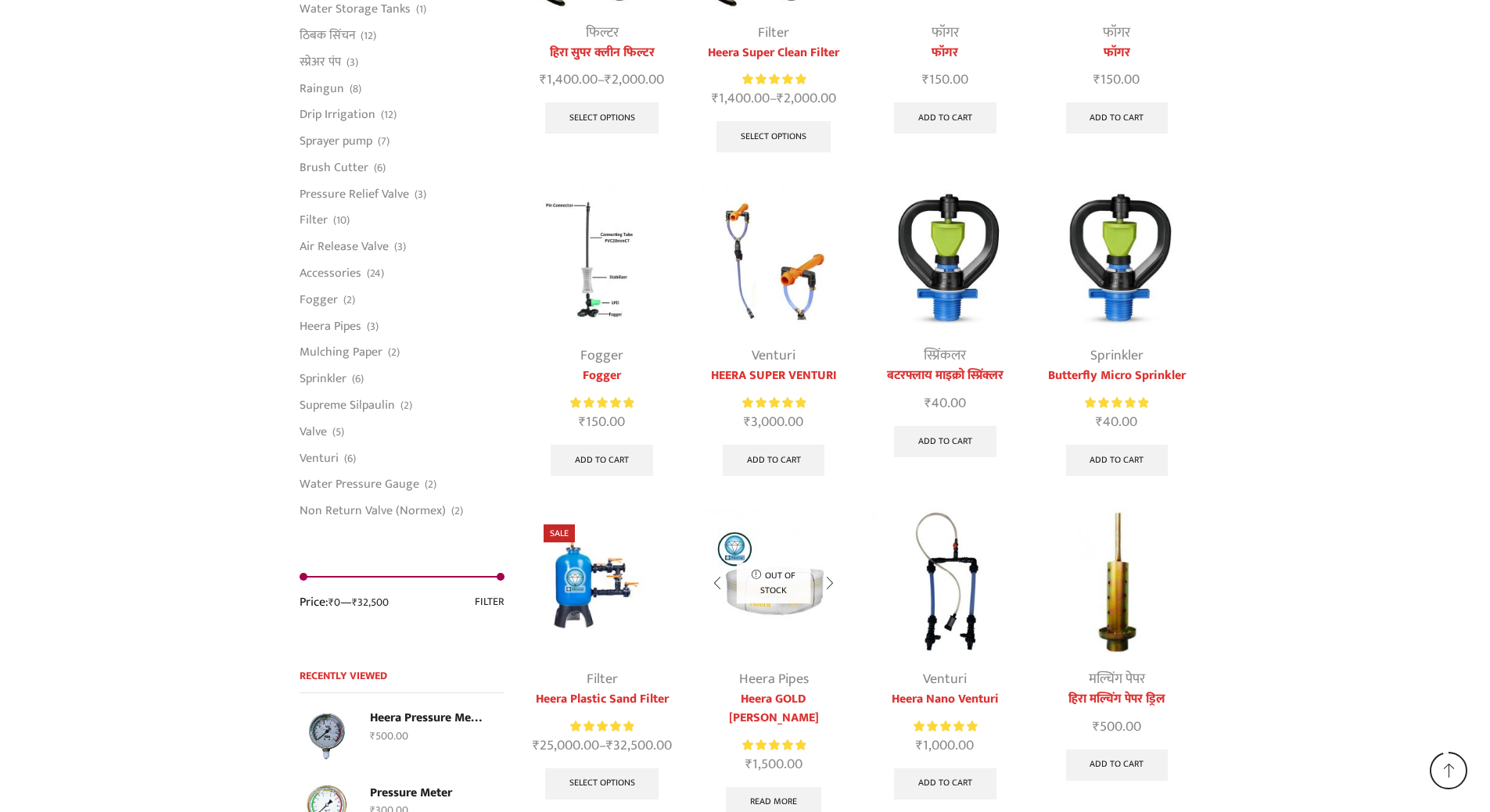
scroll to position [3805, 0]
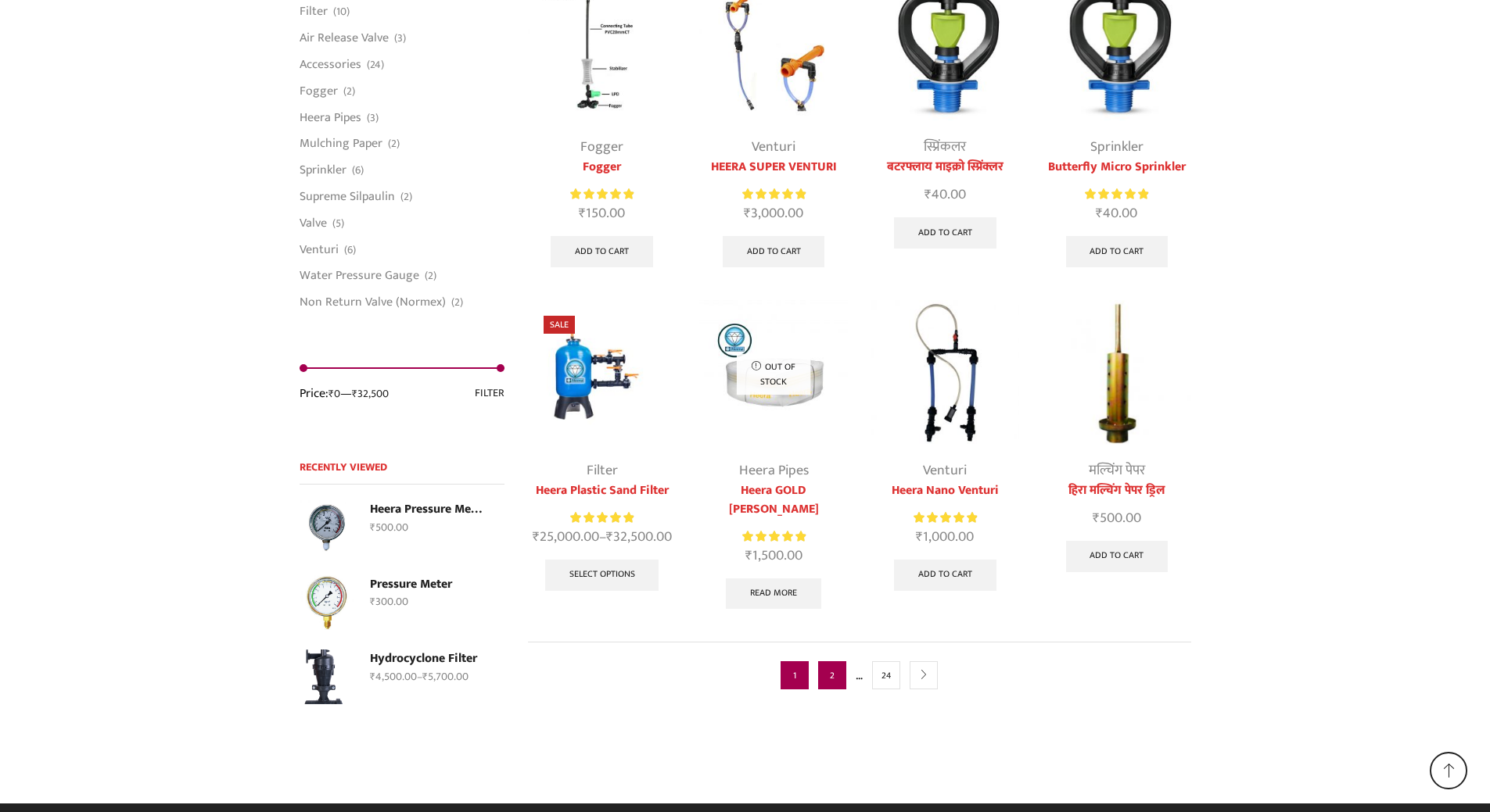
click at [825, 661] on link "2" at bounding box center [832, 675] width 28 height 28
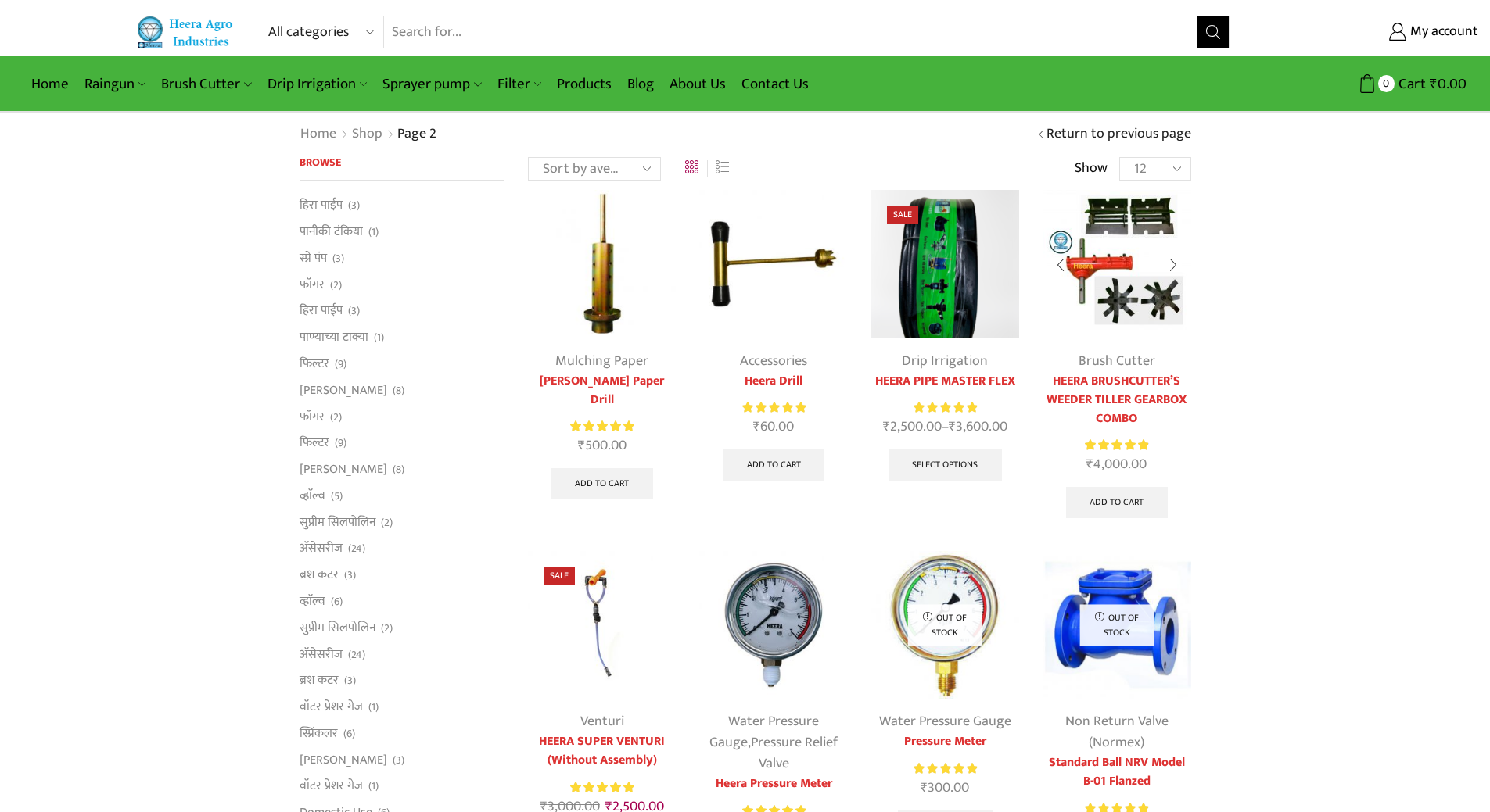
click at [1149, 304] on img at bounding box center [1117, 264] width 148 height 148
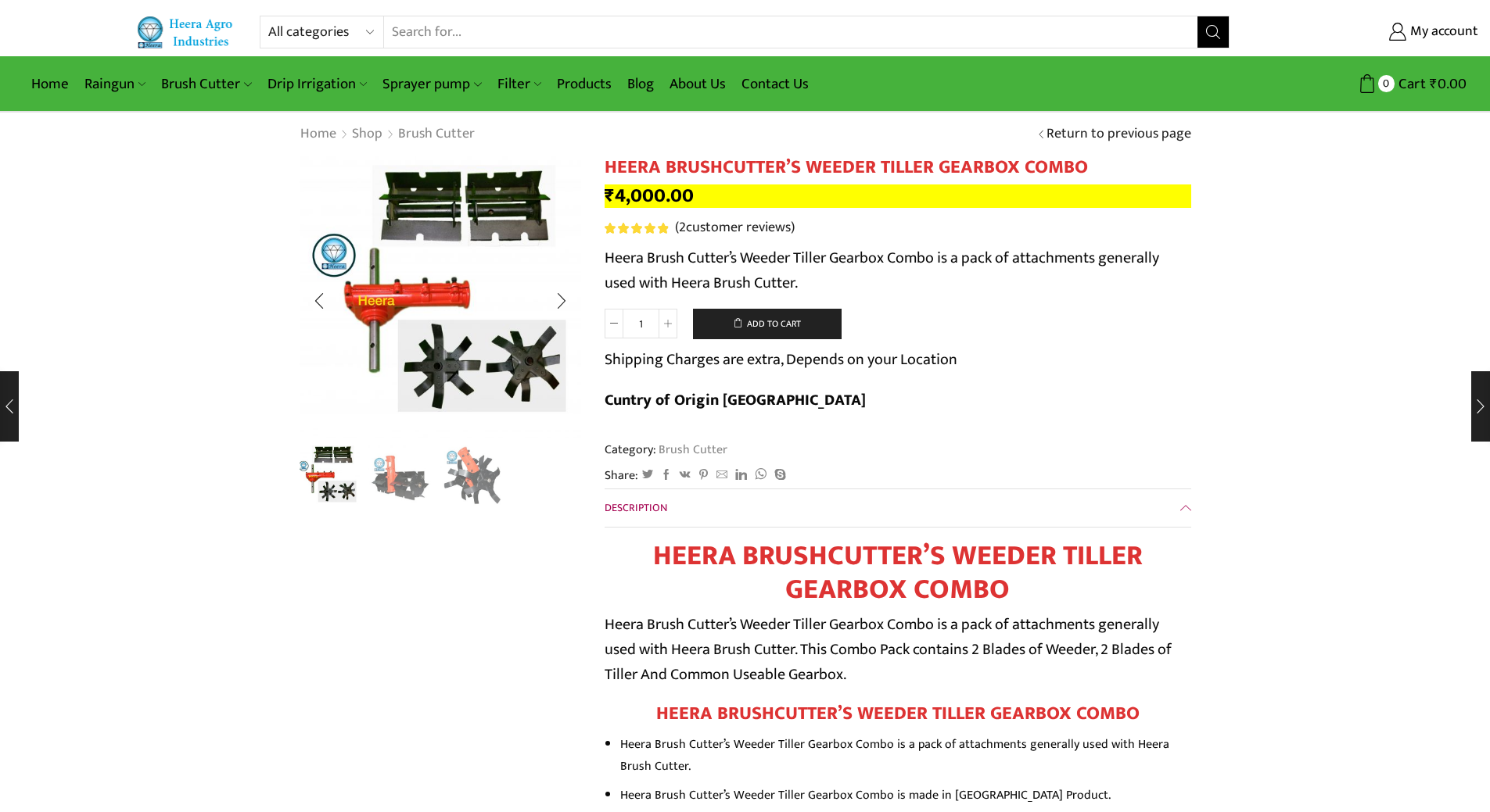
click at [480, 487] on img "3 / 3" at bounding box center [472, 475] width 65 height 65
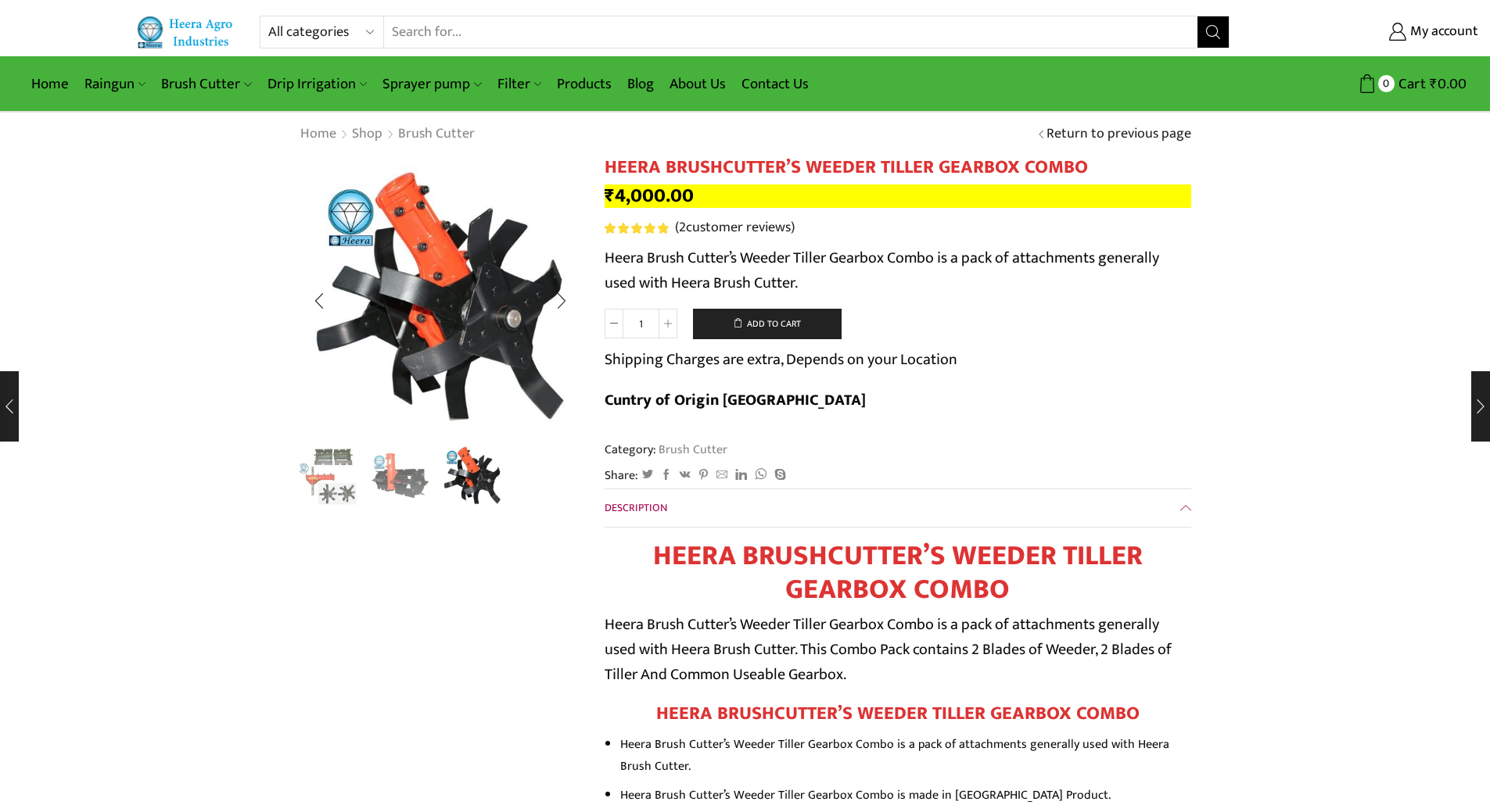
click at [396, 489] on img "2 / 3" at bounding box center [400, 475] width 65 height 65
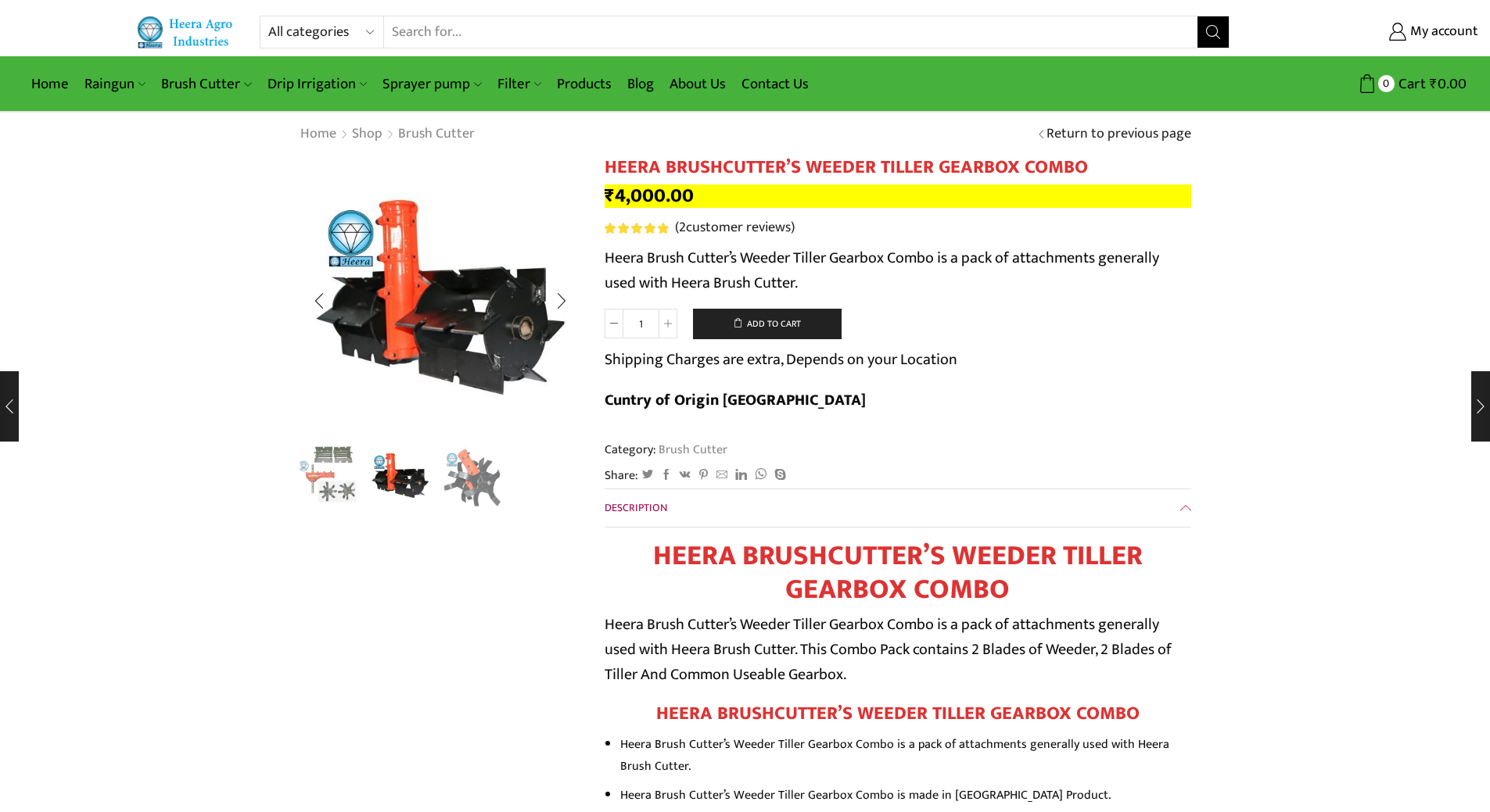
click at [329, 486] on img "1 / 3" at bounding box center [328, 475] width 65 height 65
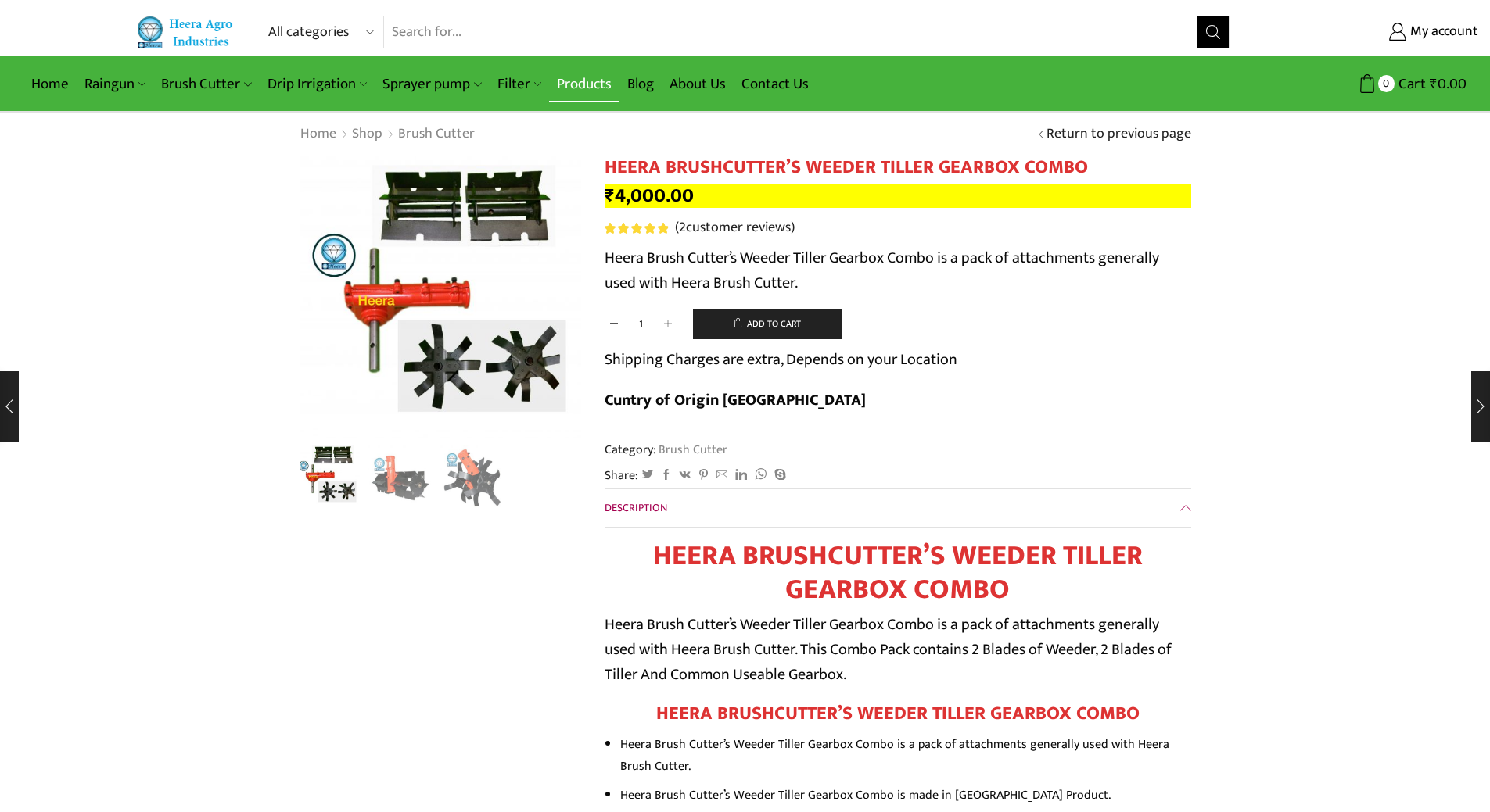
click at [568, 88] on link "Products" at bounding box center [584, 83] width 70 height 36
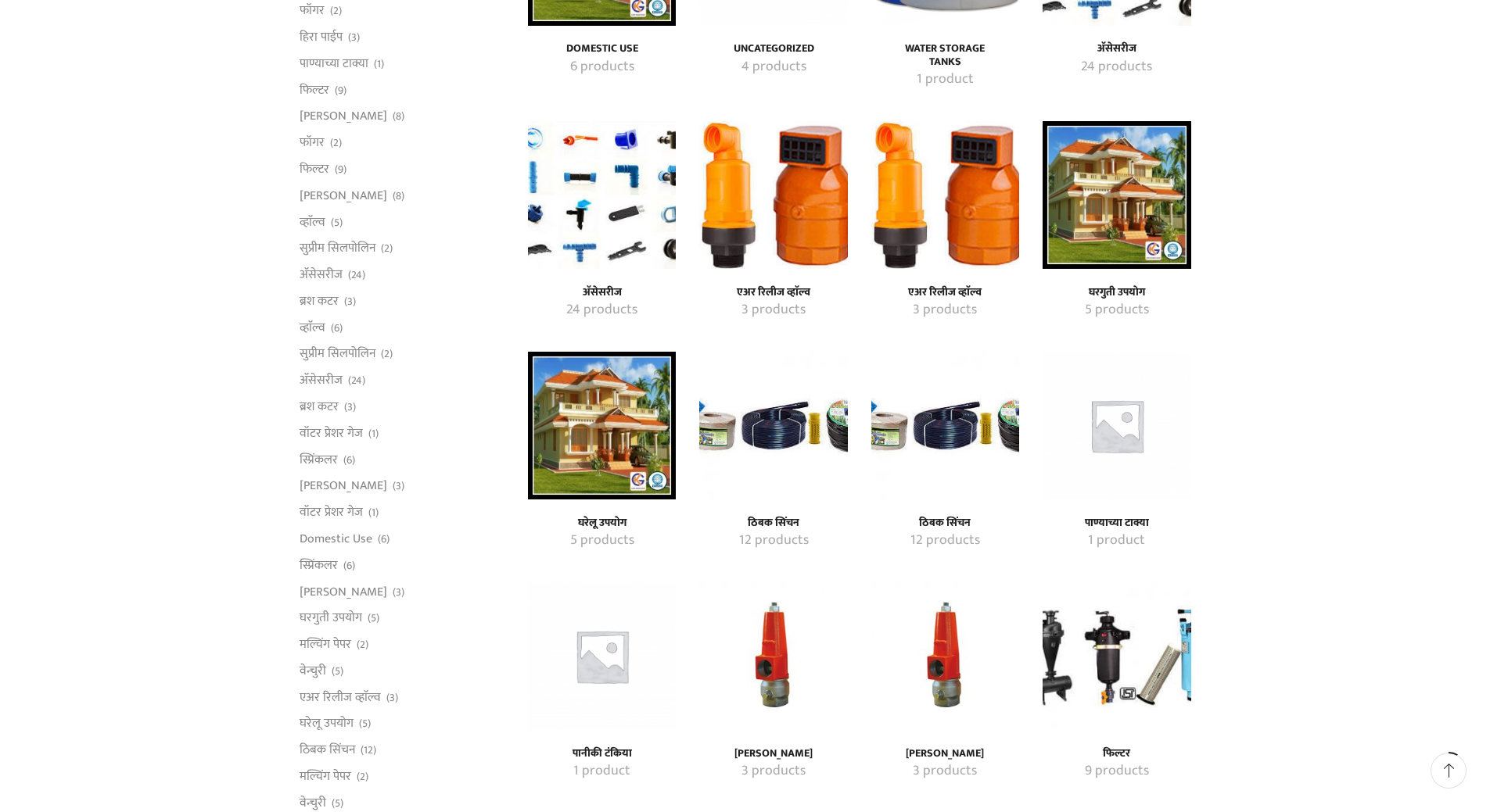
scroll to position [547, 0]
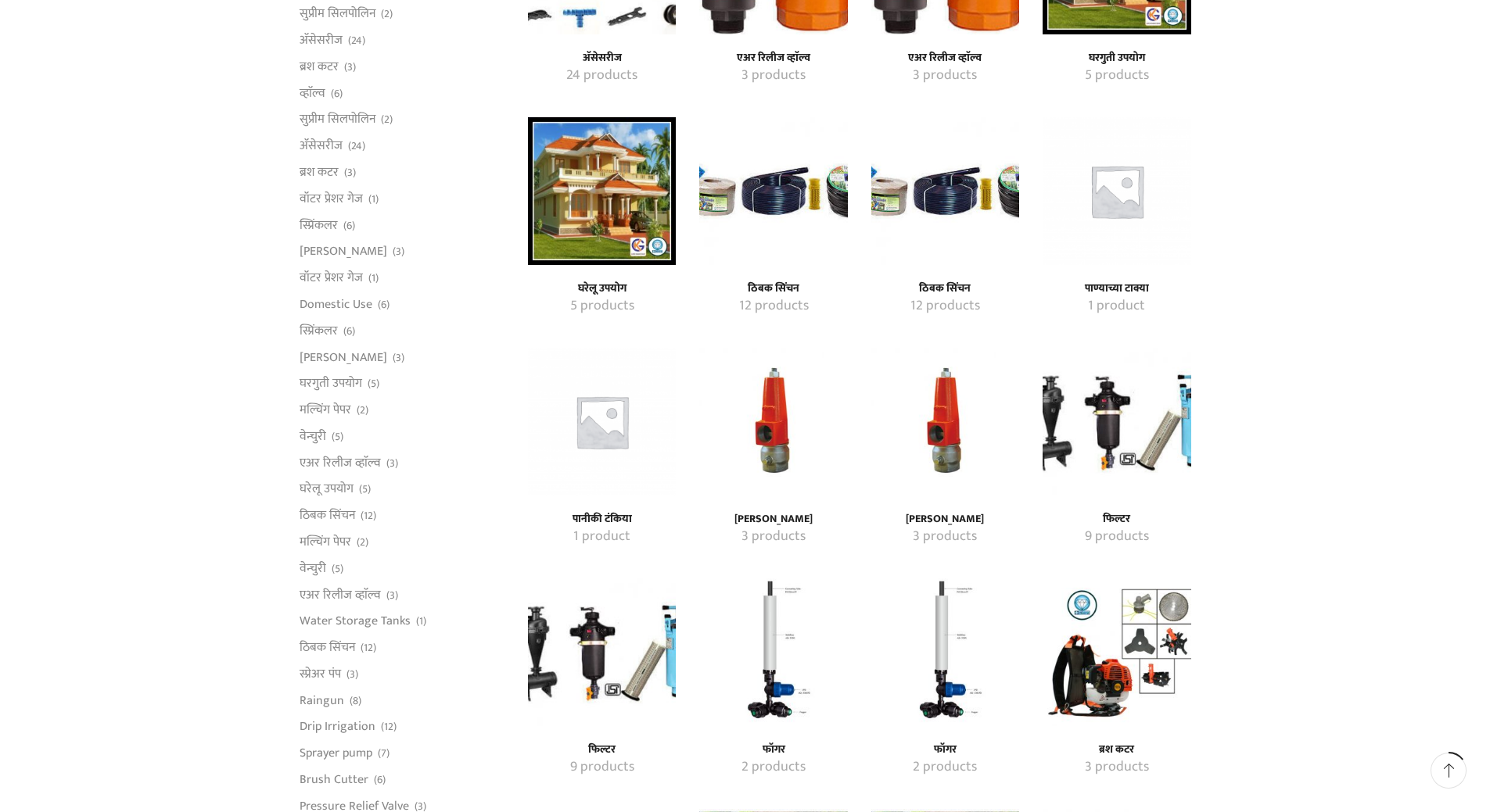
click at [773, 477] on img "Visit product category प्रेशर रिलीफ व्हाॅल्व" at bounding box center [773, 422] width 148 height 148
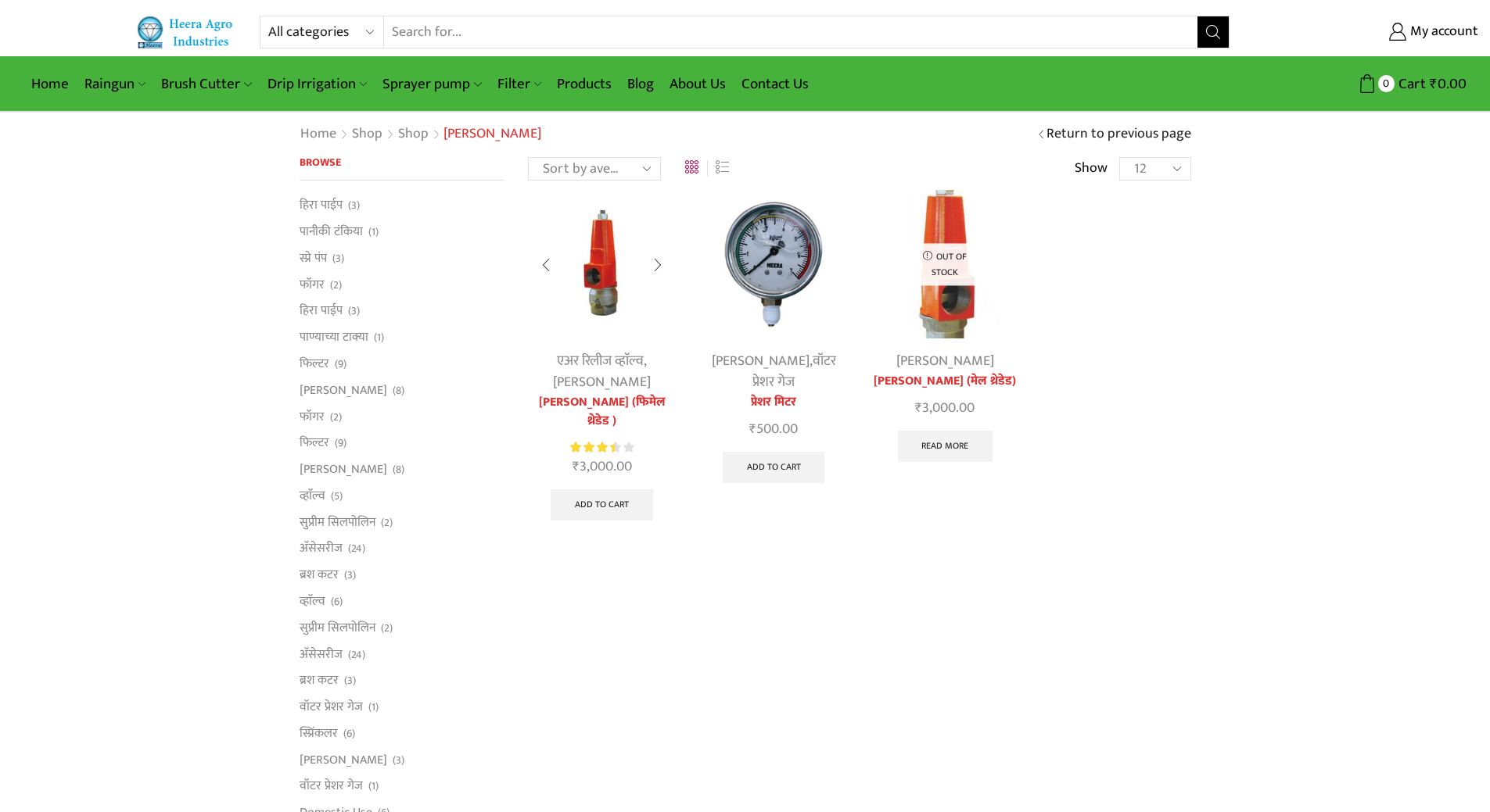
click at [592, 362] on link "एअर रिलीज व्हाॅल्व" at bounding box center [600, 361] width 87 height 23
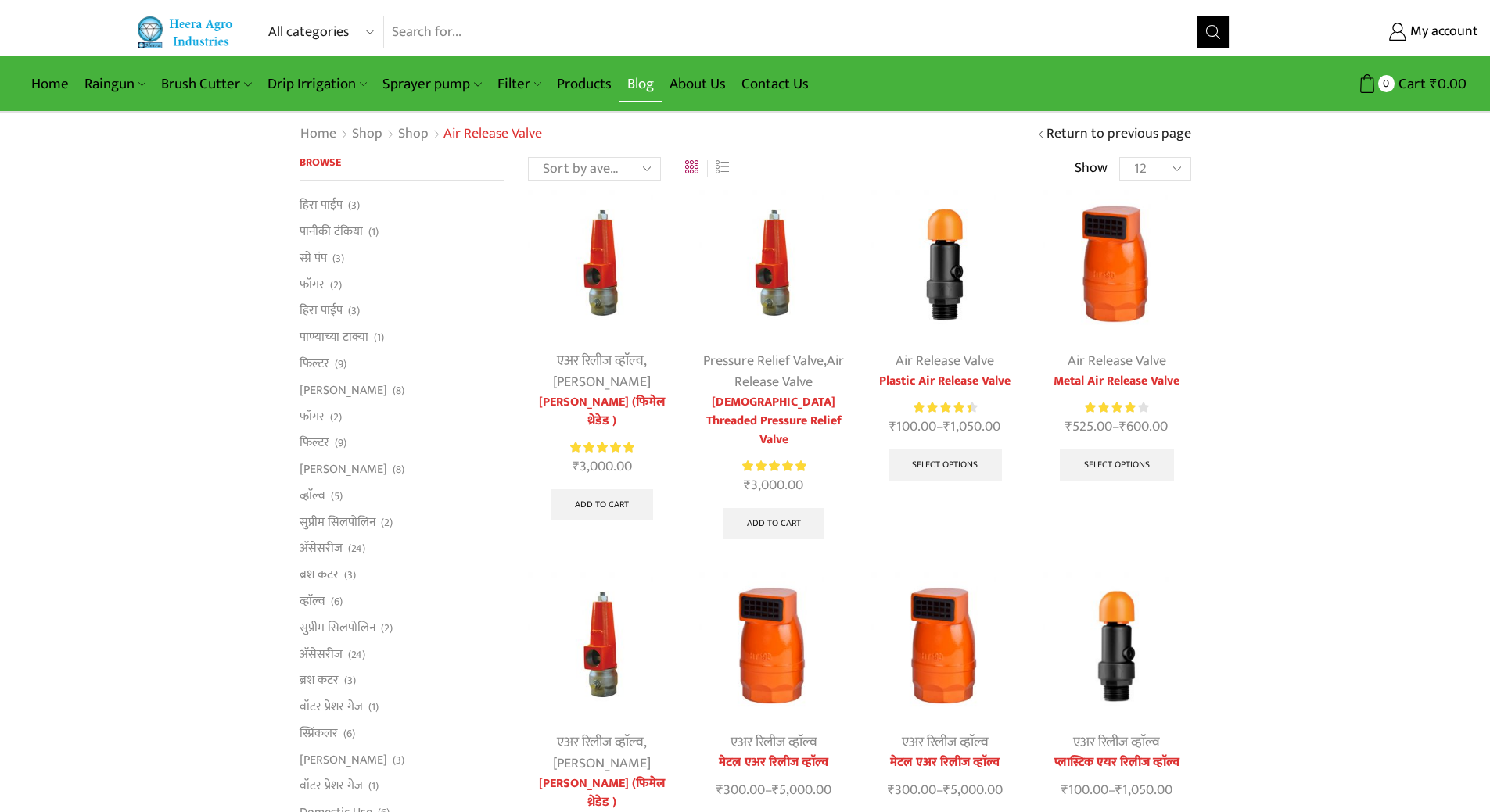
click at [630, 83] on link "Blog" at bounding box center [640, 83] width 42 height 36
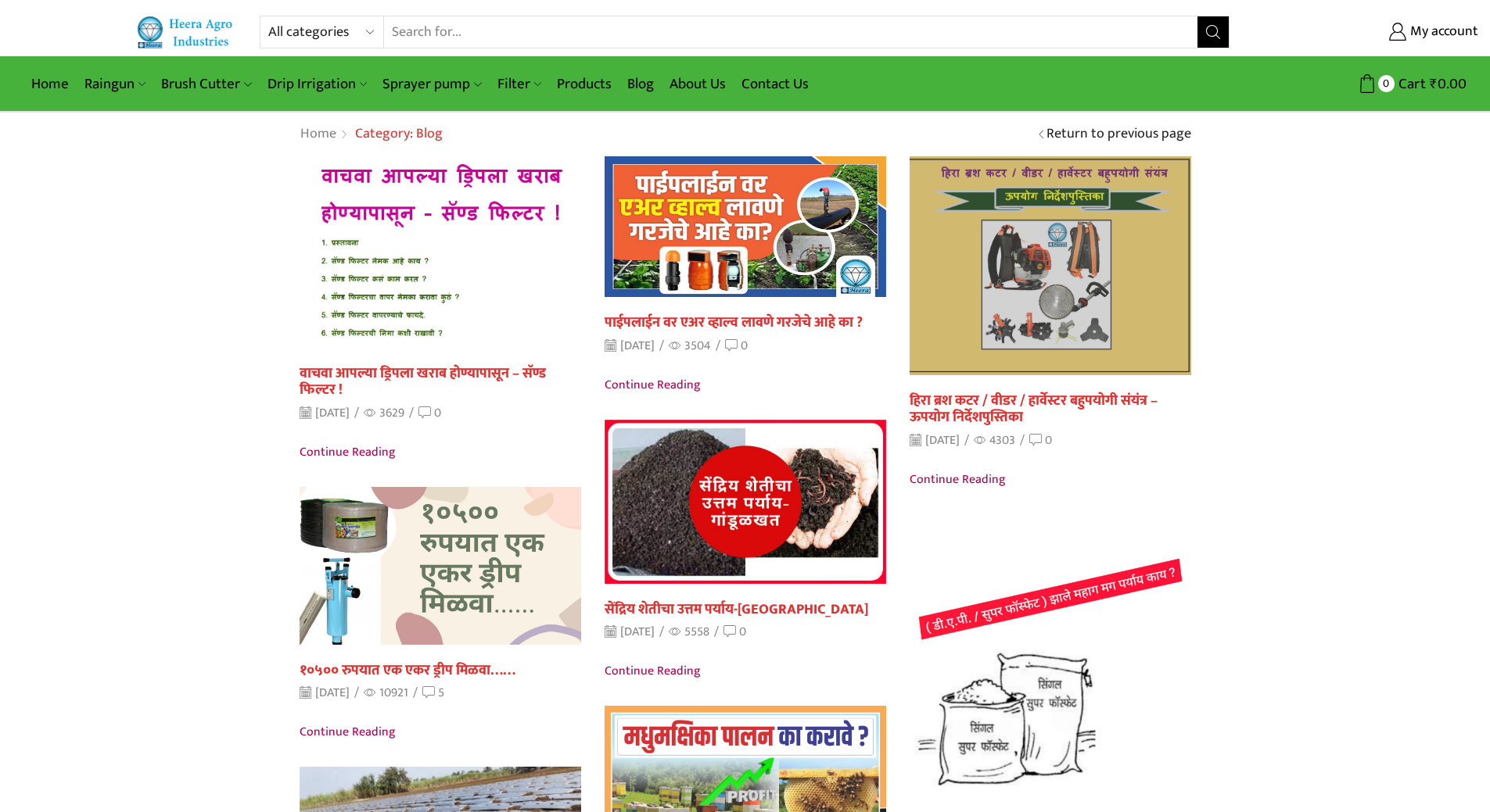
click at [1035, 297] on img at bounding box center [1050, 265] width 310 height 240
